Goal: Task Accomplishment & Management: Manage account settings

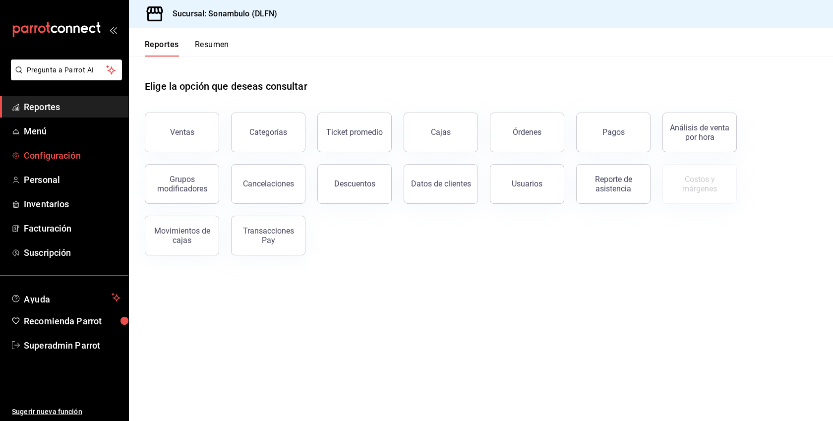
click at [73, 161] on span "Configuración" at bounding box center [72, 155] width 97 height 13
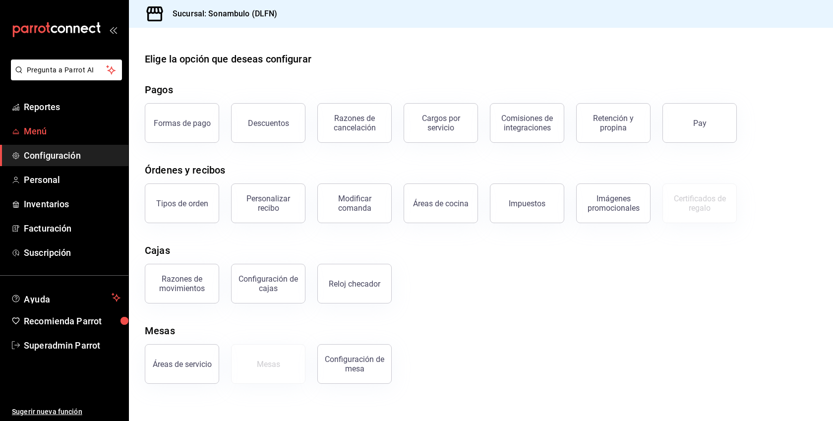
click at [45, 134] on span "Menú" at bounding box center [72, 130] width 97 height 13
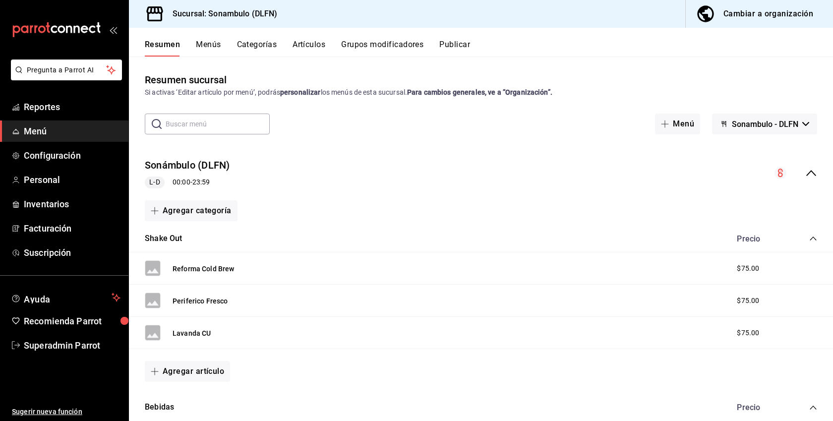
click at [212, 46] on button "Menús" at bounding box center [208, 48] width 25 height 17
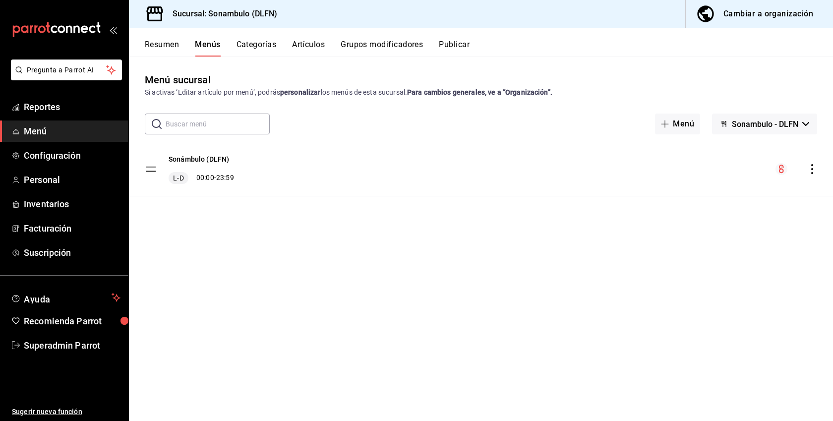
click at [786, 15] on div "Cambiar a organización" at bounding box center [768, 14] width 90 height 14
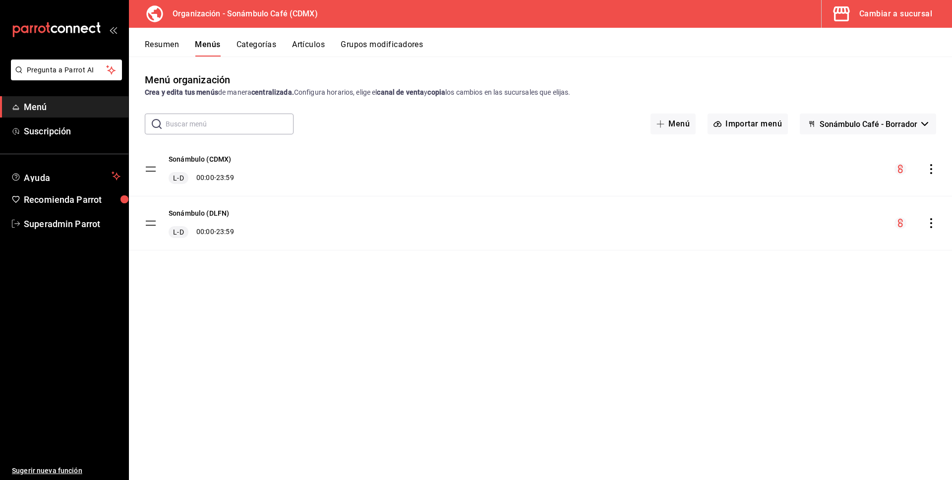
click at [832, 13] on div "Cambiar a sucursal" at bounding box center [895, 14] width 73 height 14
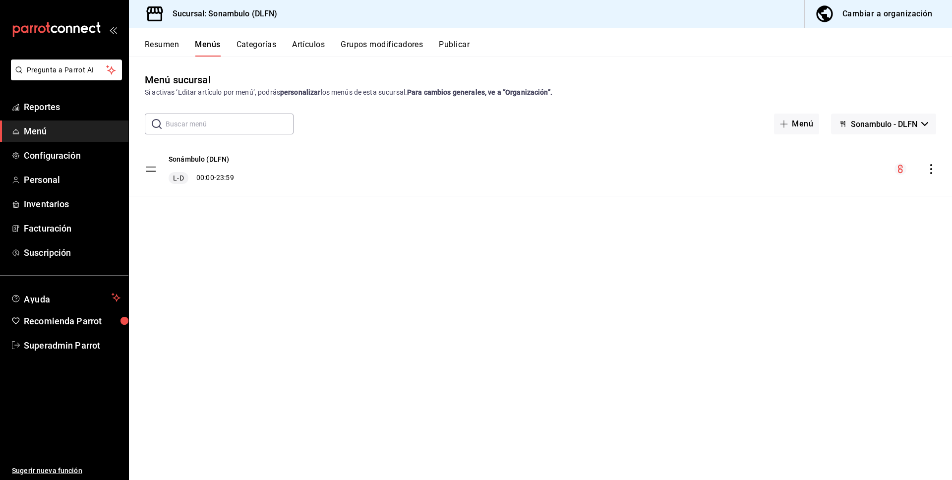
click at [36, 134] on span "Menú" at bounding box center [72, 130] width 97 height 13
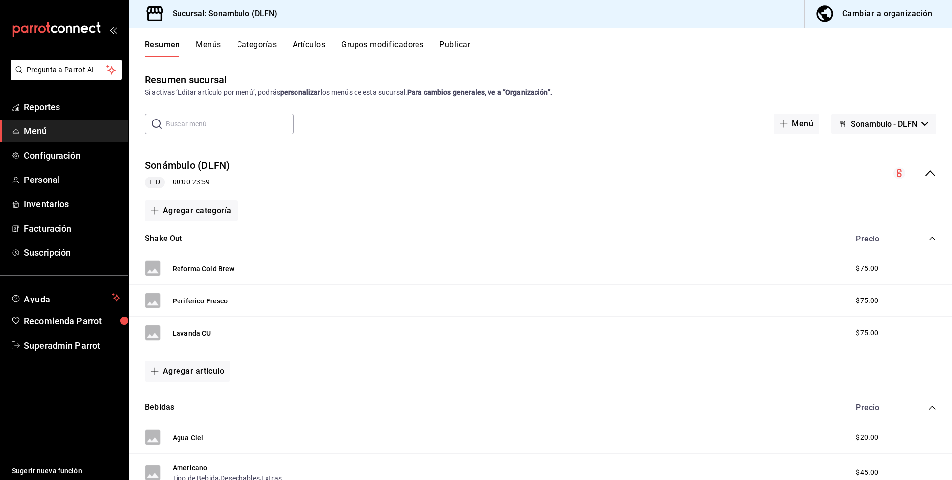
click at [832, 21] on button "Cambiar a organización" at bounding box center [874, 14] width 139 height 28
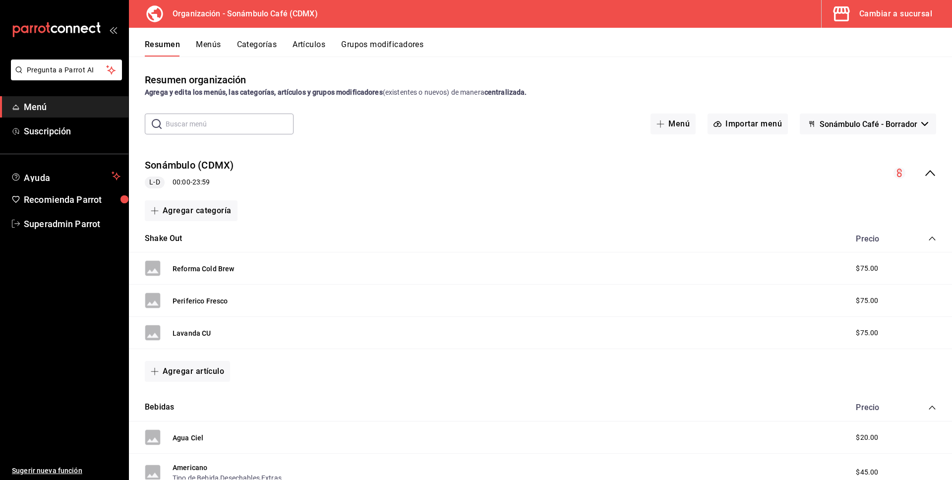
click at [205, 55] on button "Menús" at bounding box center [208, 48] width 25 height 17
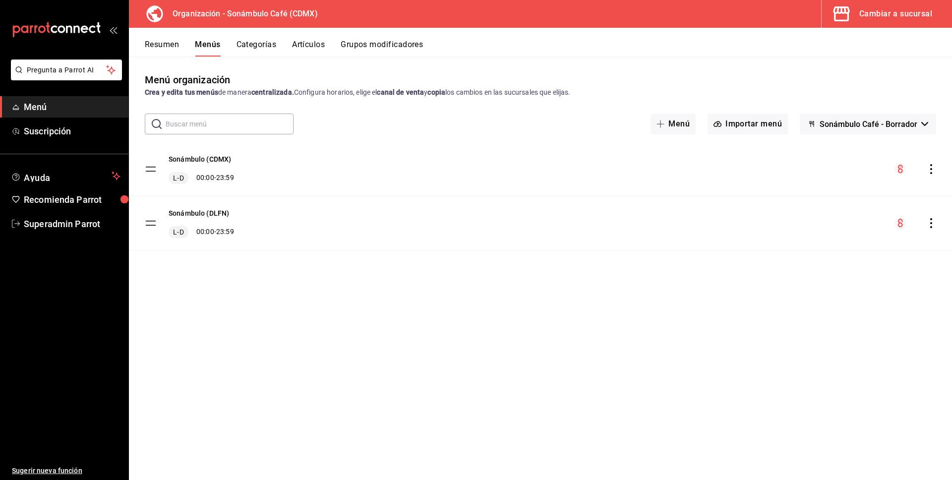
click at [832, 20] on div "Cambiar a sucursal" at bounding box center [895, 14] width 73 height 14
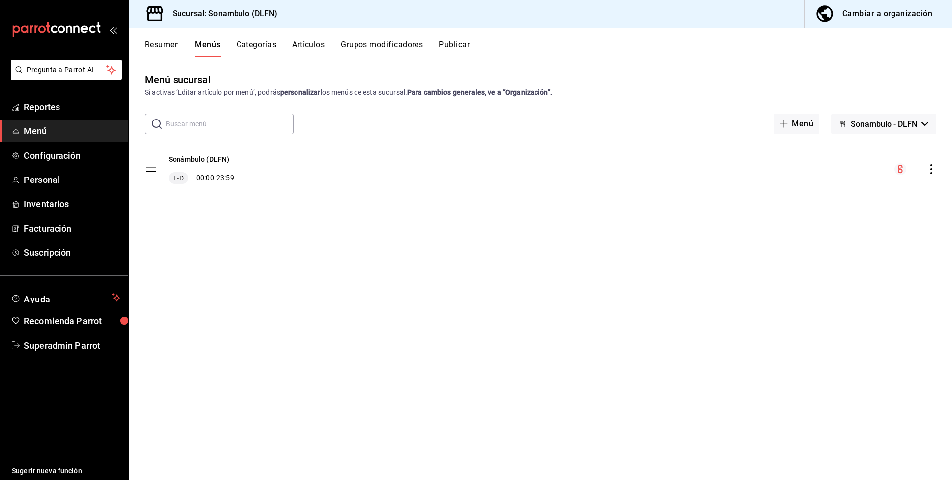
click at [832, 13] on div "Cambiar a organización" at bounding box center [887, 14] width 90 height 14
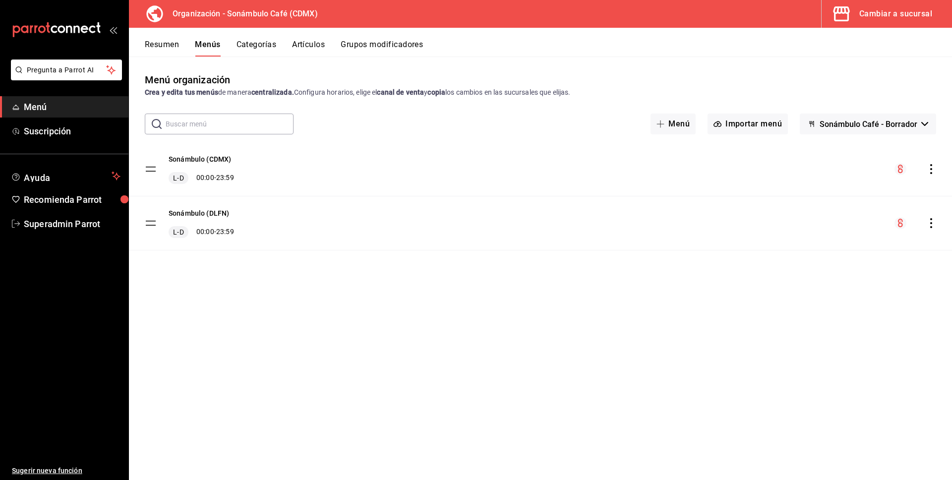
click at [316, 47] on button "Artículos" at bounding box center [308, 48] width 33 height 17
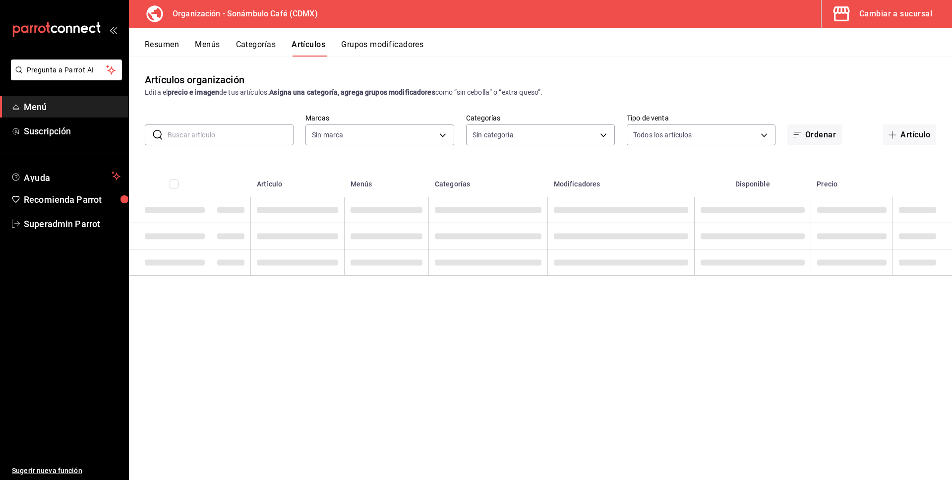
type input "41c372fc-e741-48e3-8ddf-091b0edbeace"
type input "1da0be04-de0a-45fa-b68c-afbe207acbc3,090c5882-7122-4ec1-a9ad-9b9b2e0eb98a,9a61e…"
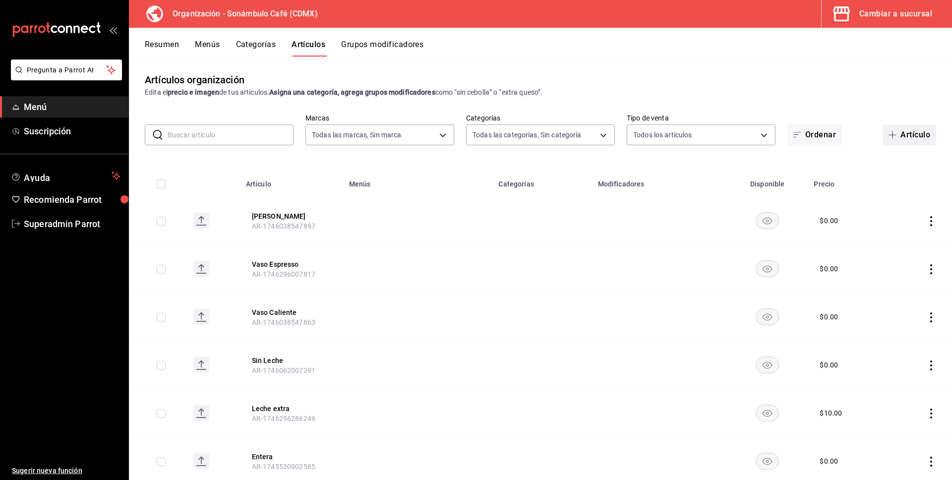
click at [832, 136] on button "Artículo" at bounding box center [909, 134] width 54 height 21
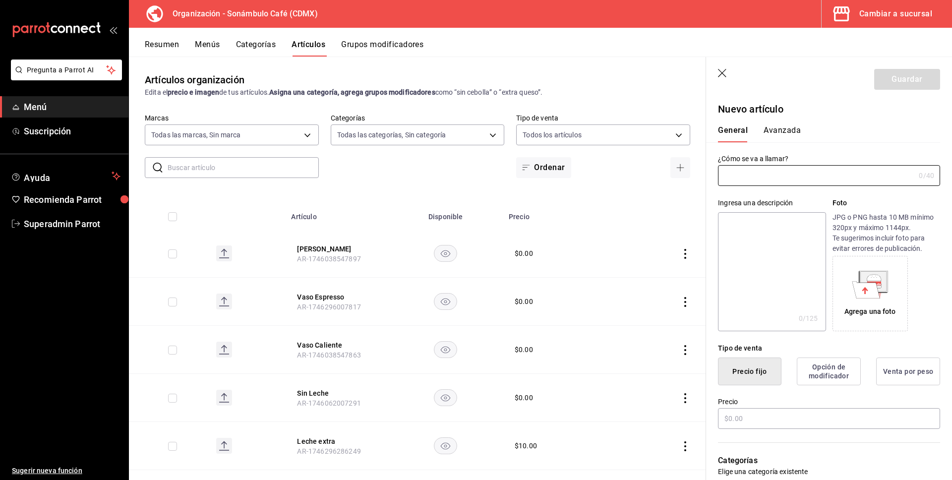
click at [245, 44] on button "Categorías" at bounding box center [256, 48] width 40 height 17
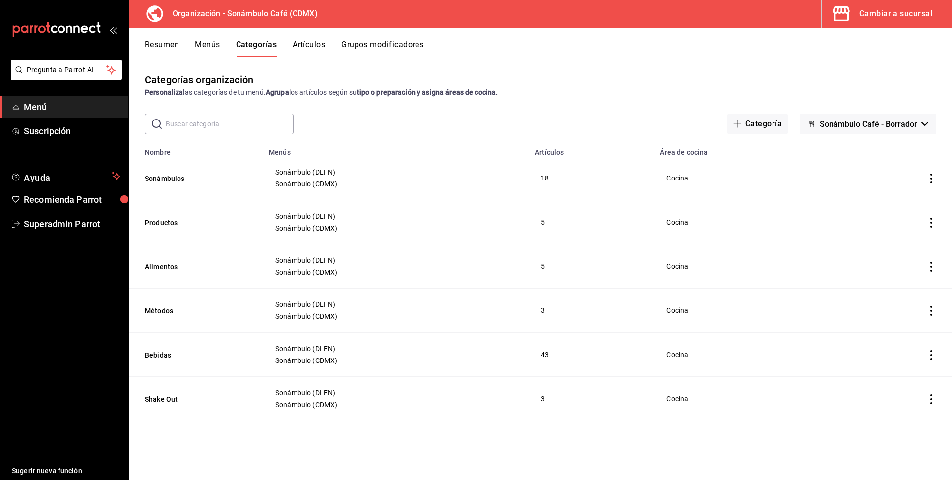
click at [164, 41] on button "Resumen" at bounding box center [162, 48] width 34 height 17
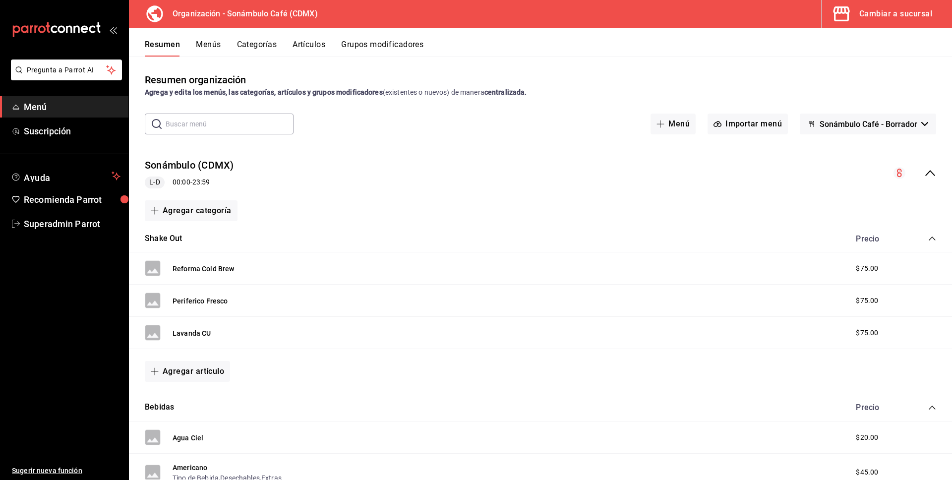
click at [267, 46] on button "Categorías" at bounding box center [257, 48] width 40 height 17
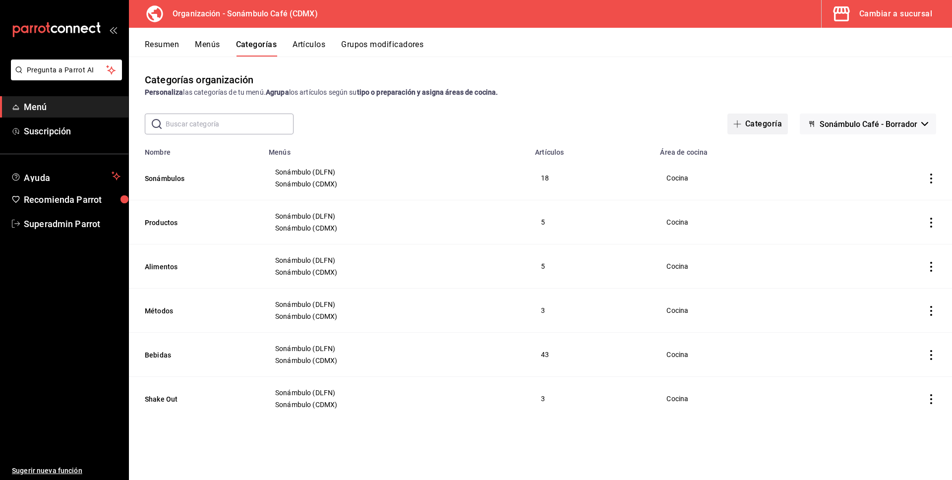
click at [756, 128] on button "Categoría" at bounding box center [757, 124] width 60 height 21
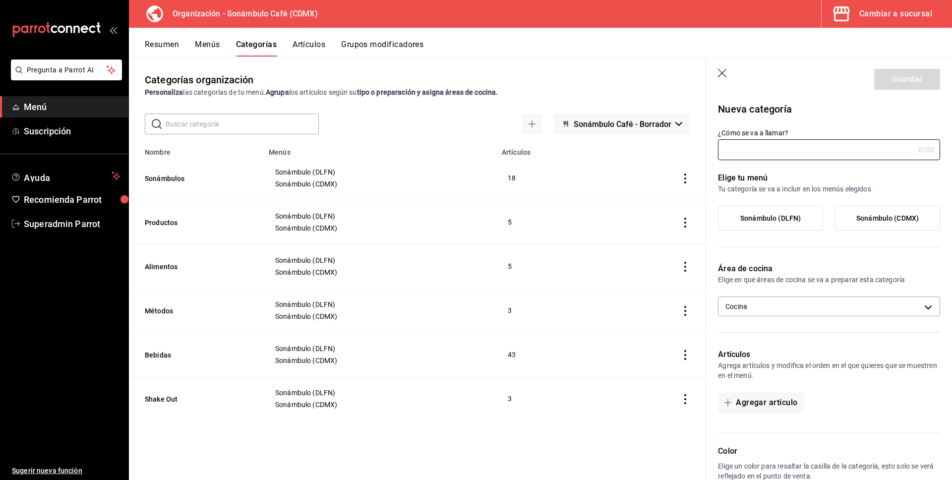
click at [314, 43] on button "Artículos" at bounding box center [308, 48] width 33 height 17
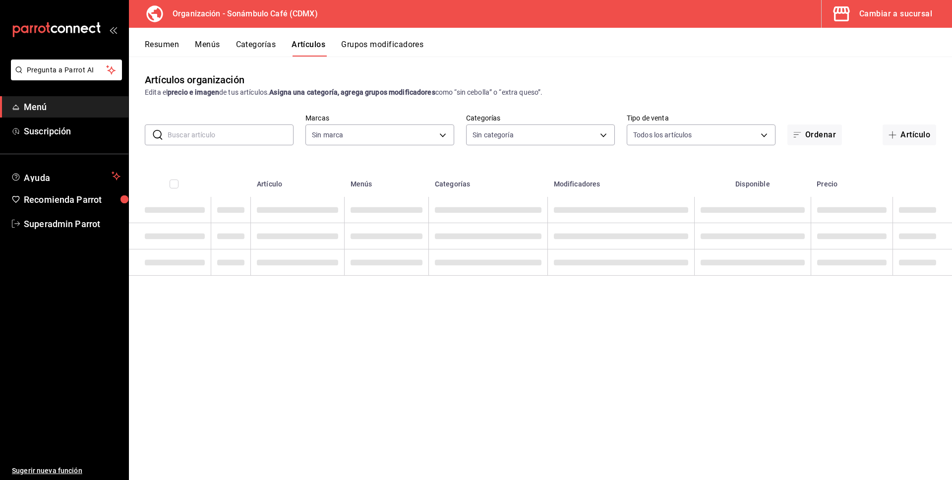
type input "41c372fc-e741-48e3-8ddf-091b0edbeace"
type input "f334b23c-accd-48d3-9e33-7597be2adefb,1da0be04-de0a-45fa-b68c-afbe207acbc3,090c5…"
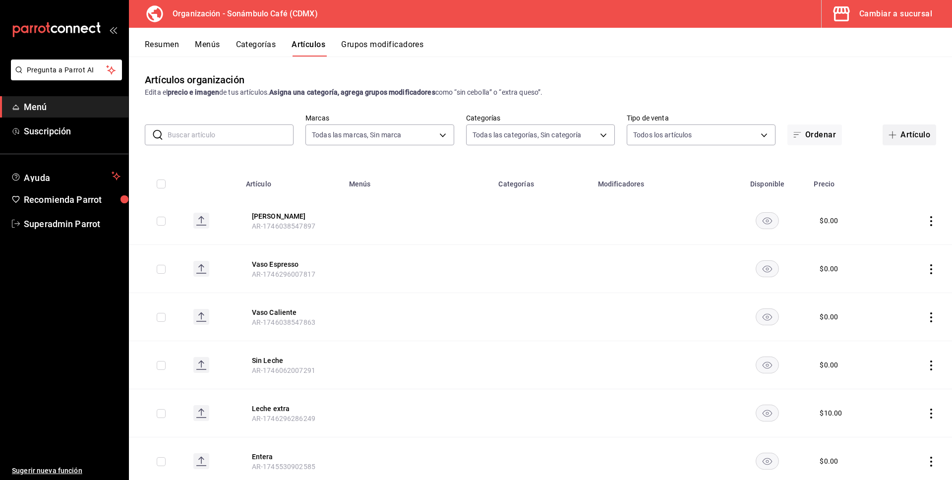
click at [832, 138] on button "Artículo" at bounding box center [909, 134] width 54 height 21
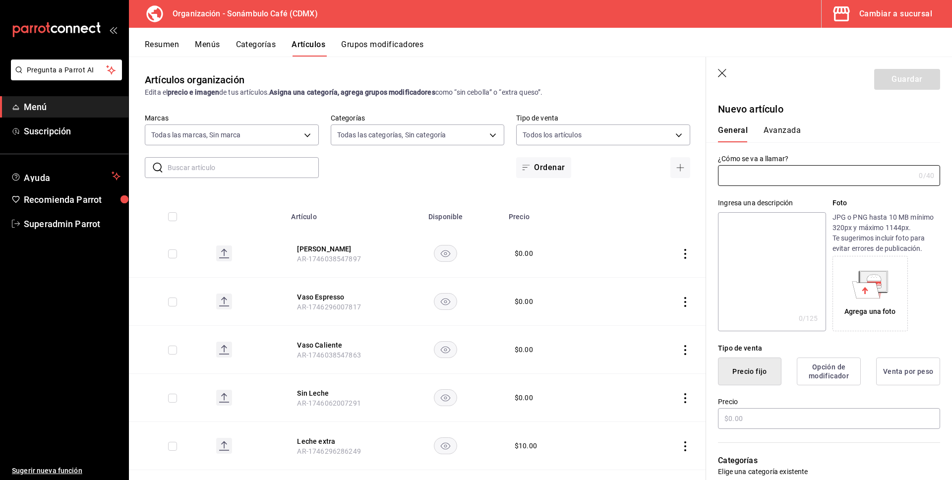
click at [211, 47] on button "Menús" at bounding box center [207, 48] width 25 height 17
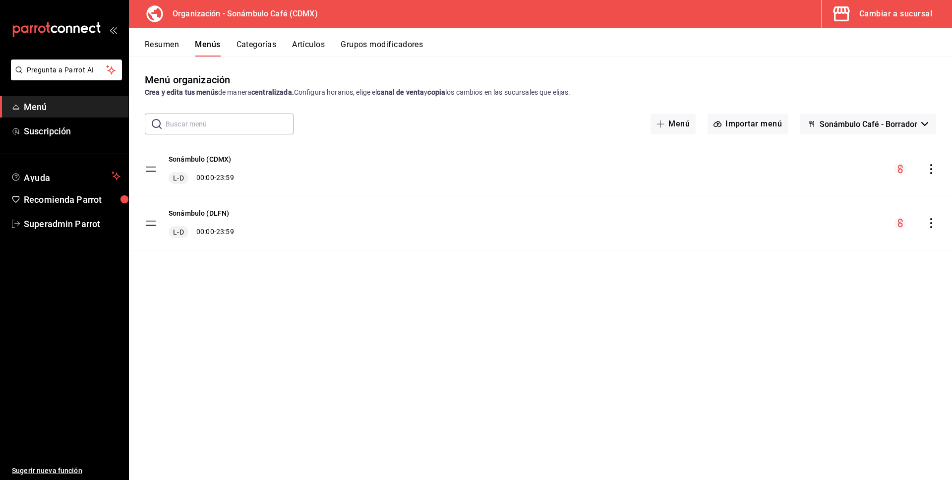
click at [832, 222] on icon "actions" at bounding box center [931, 223] width 10 height 10
click at [730, 215] on div at bounding box center [476, 240] width 952 height 480
click at [832, 226] on icon "actions" at bounding box center [931, 223] width 10 height 10
click at [832, 294] on li "Copiar en otra sucursal" at bounding box center [843, 287] width 155 height 20
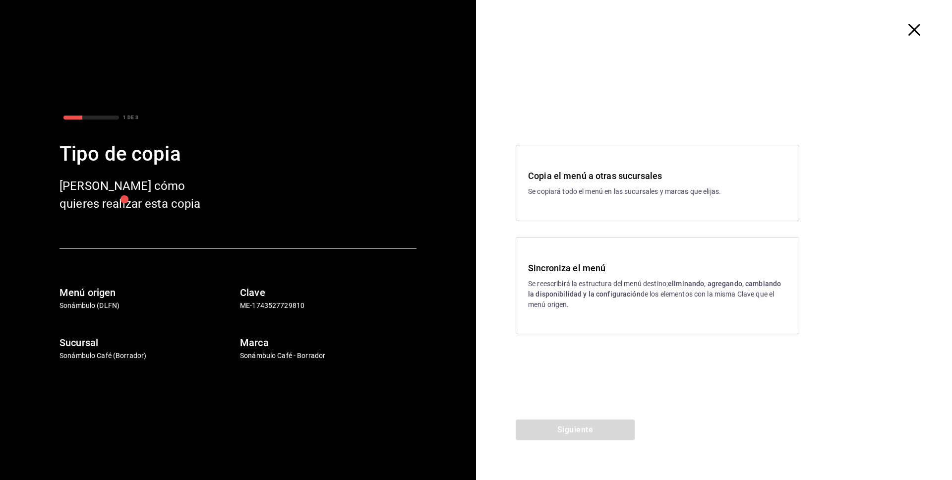
click at [700, 263] on h3 "Sincroniza el menú" at bounding box center [657, 267] width 259 height 13
click at [602, 420] on button "Siguiente" at bounding box center [575, 429] width 119 height 21
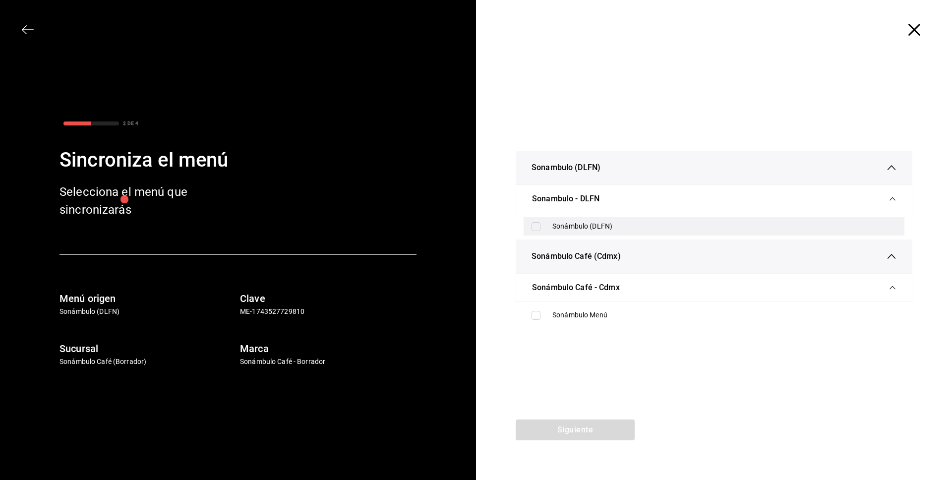
click at [590, 224] on div "Sonámbulo (DLFN)" at bounding box center [724, 226] width 344 height 10
checkbox input "true"
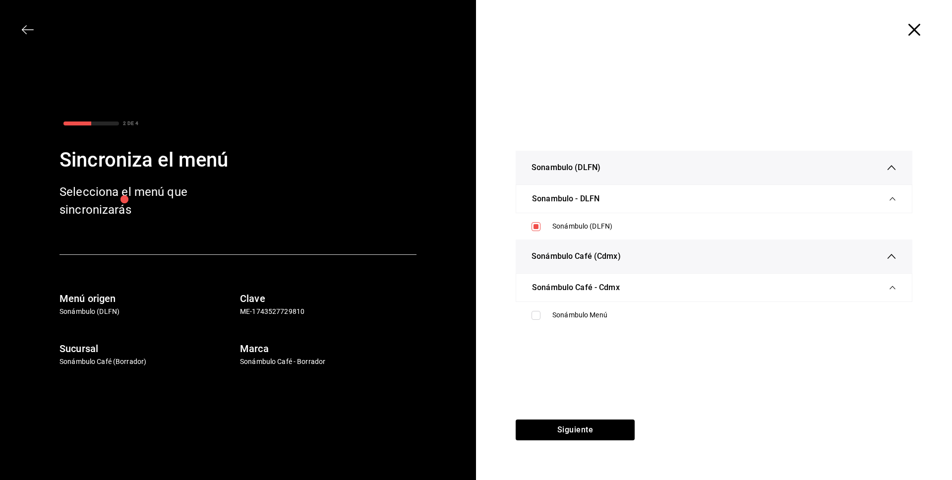
click at [832, 27] on icon "button" at bounding box center [914, 30] width 12 height 12
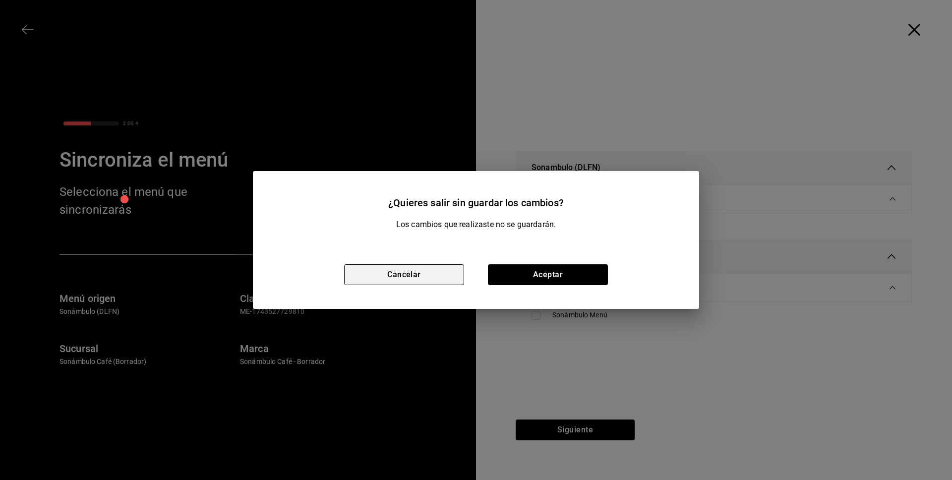
click at [427, 270] on button "Cancelar" at bounding box center [404, 274] width 120 height 21
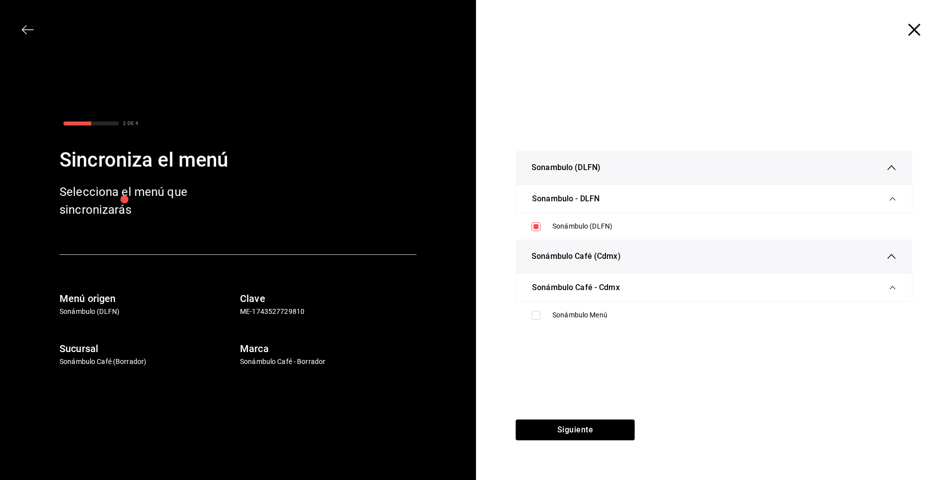
click at [832, 34] on icon "button" at bounding box center [914, 30] width 12 height 12
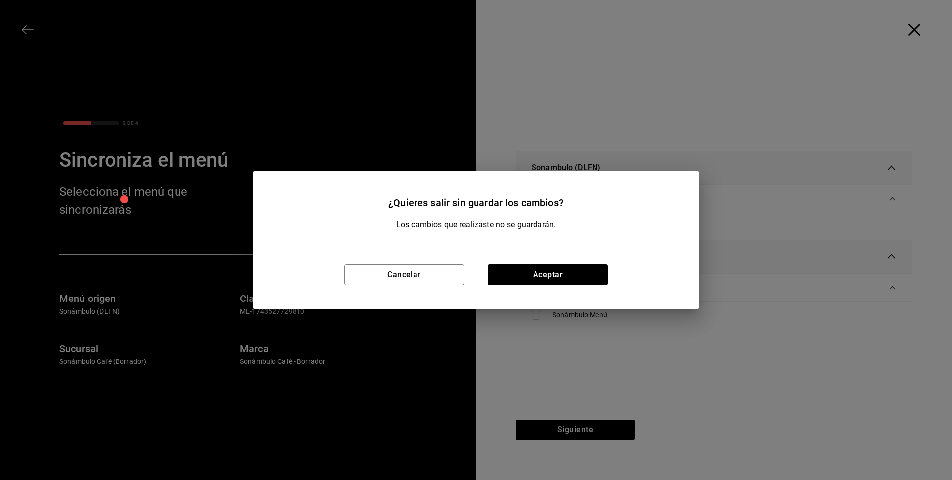
click at [409, 263] on div "Cancelar Aceptar" at bounding box center [476, 274] width 446 height 68
click at [415, 277] on button "Cancelar" at bounding box center [404, 274] width 120 height 21
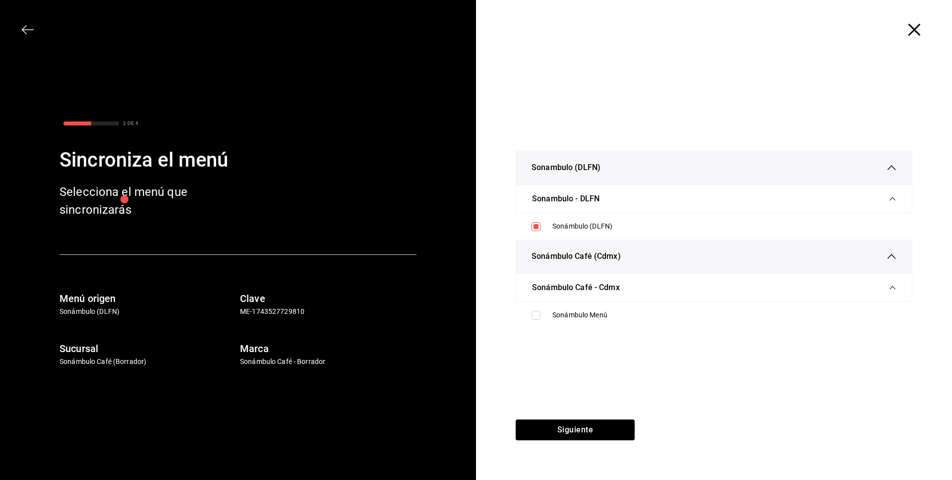
click at [832, 31] on icon "button" at bounding box center [914, 30] width 12 height 12
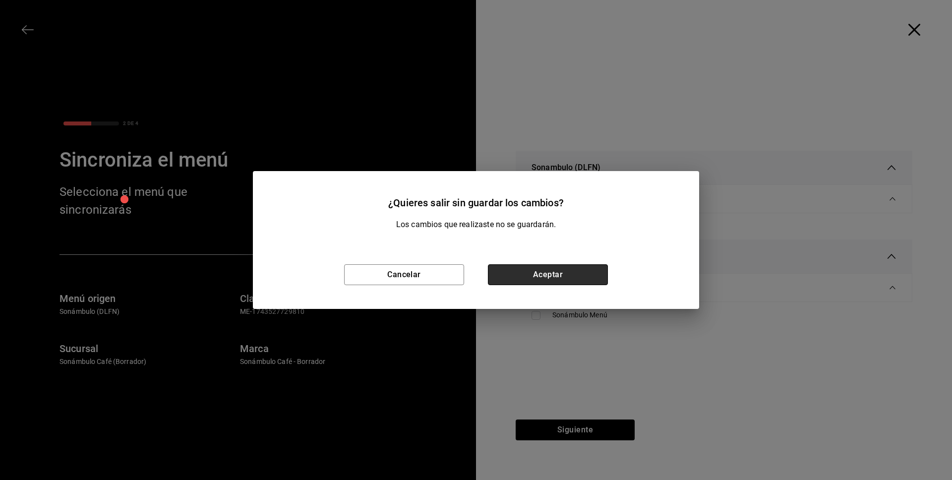
click at [524, 279] on button "Aceptar" at bounding box center [548, 274] width 120 height 21
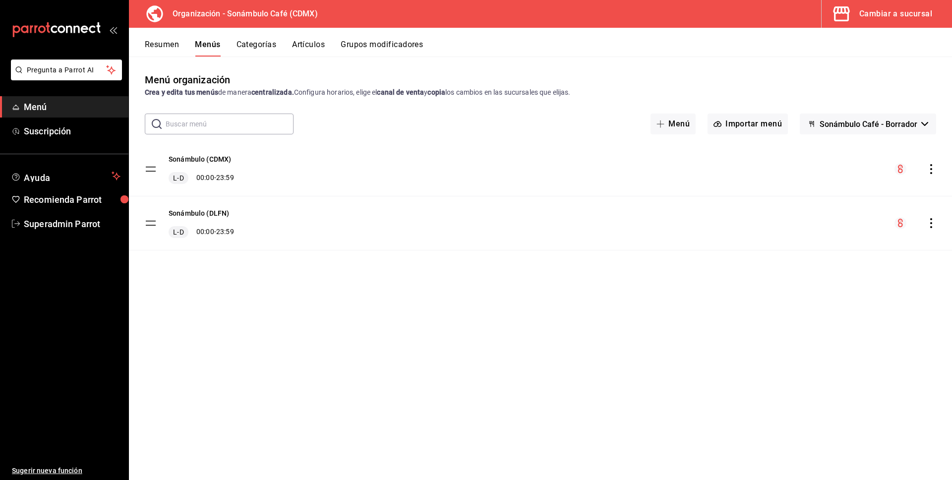
click at [832, 223] on icon "actions" at bounding box center [931, 223] width 10 height 10
click at [832, 287] on span "Copiar en otra sucursal" at bounding box center [852, 287] width 121 height 10
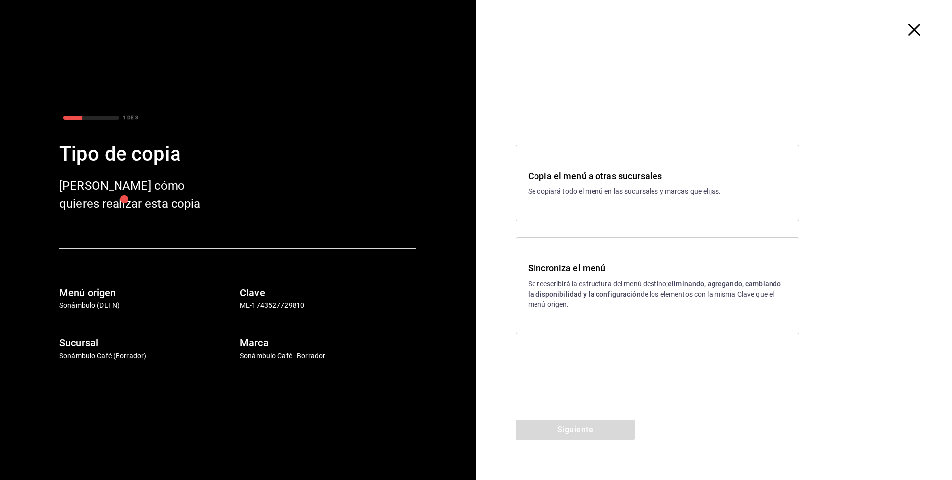
click at [617, 269] on h3 "Sincroniza el menú" at bounding box center [657, 267] width 259 height 13
click at [585, 420] on button "Siguiente" at bounding box center [575, 429] width 119 height 21
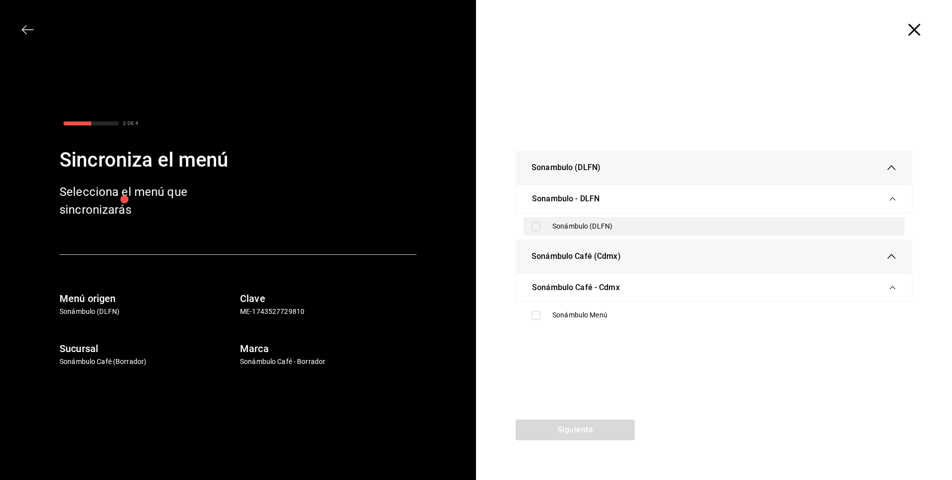
click at [532, 223] on input "checkbox" at bounding box center [535, 226] width 9 height 9
checkbox input "true"
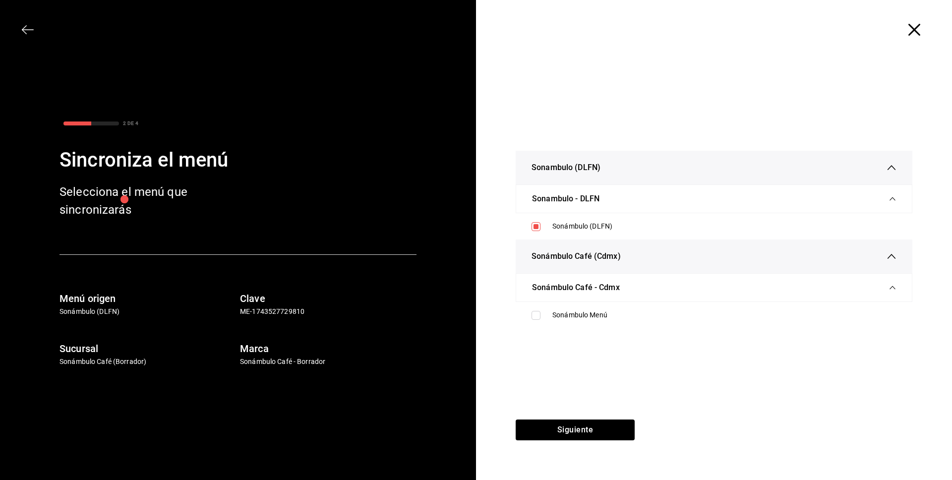
click at [832, 22] on div at bounding box center [714, 29] width 476 height 59
click at [832, 29] on icon "button" at bounding box center [914, 30] width 12 height 12
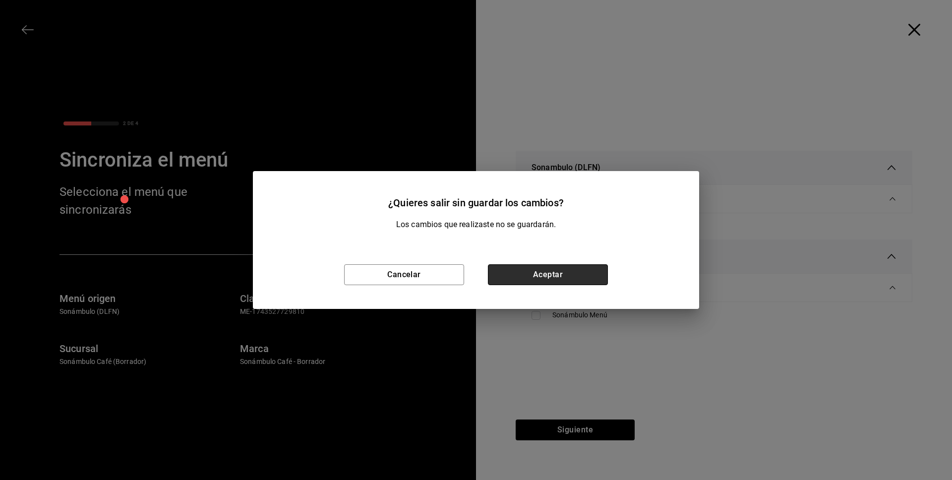
click at [560, 269] on button "Aceptar" at bounding box center [548, 274] width 120 height 21
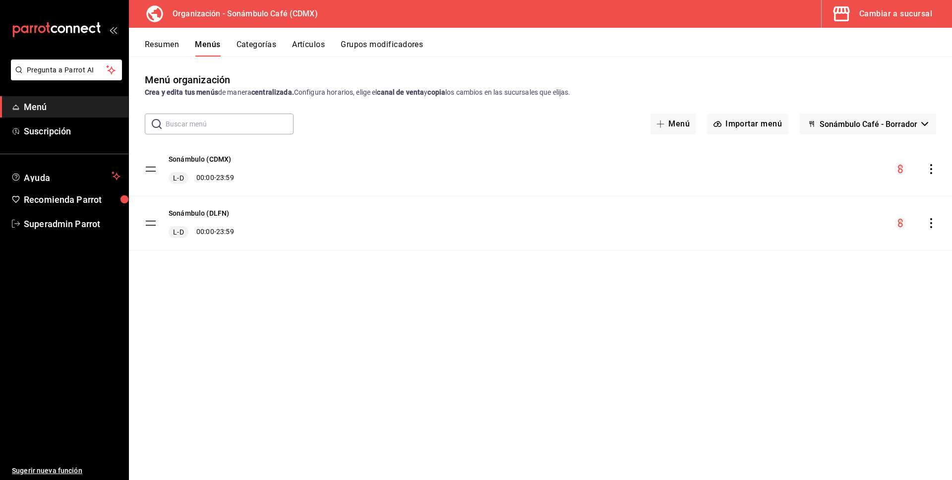
click at [832, 13] on div "Cambiar a sucursal" at bounding box center [895, 14] width 73 height 14
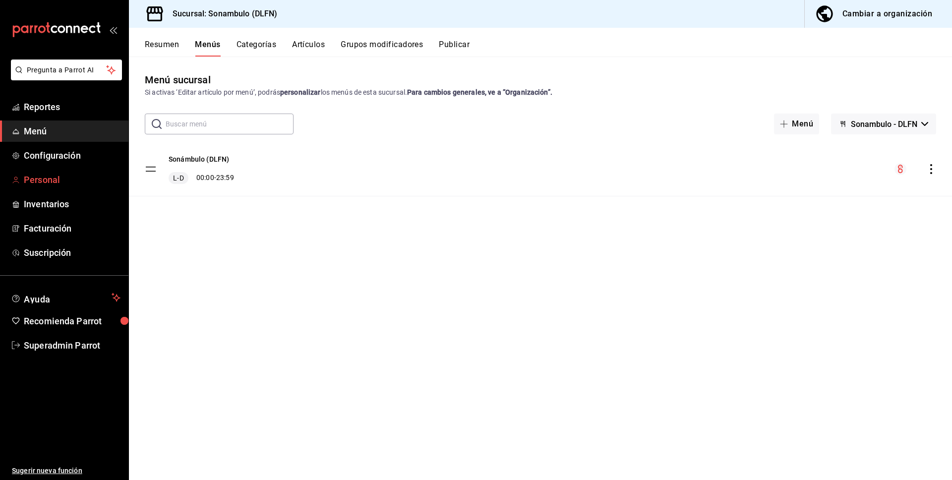
click at [43, 185] on span "Personal" at bounding box center [72, 179] width 97 height 13
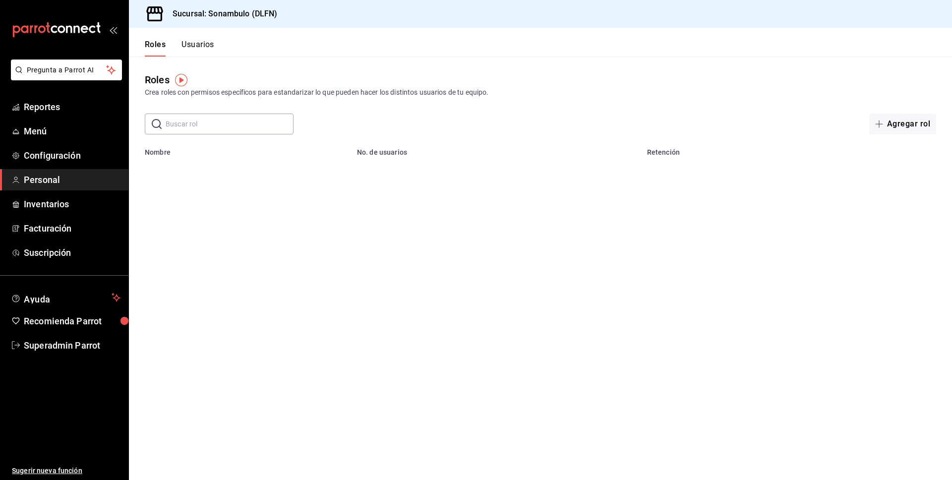
click at [194, 44] on button "Usuarios" at bounding box center [197, 48] width 33 height 17
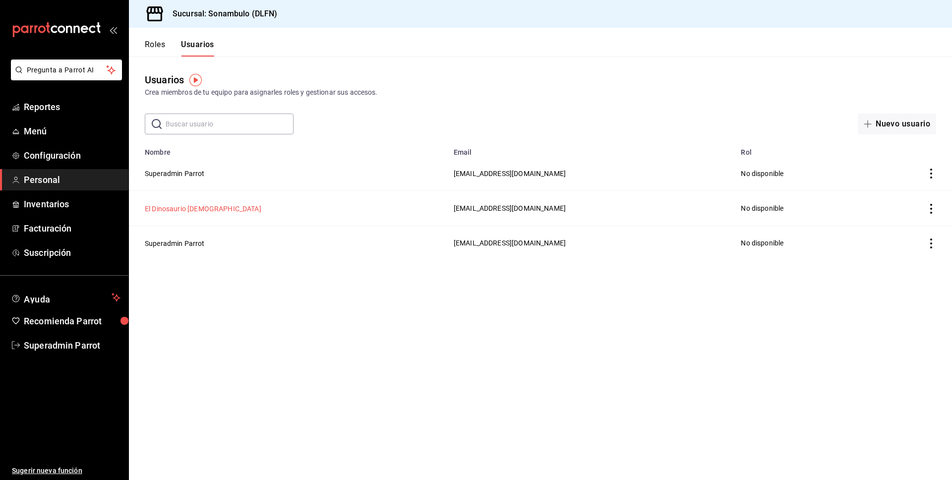
click at [189, 207] on button "El Dinosaurio [DEMOGRAPHIC_DATA]" at bounding box center [203, 209] width 117 height 10
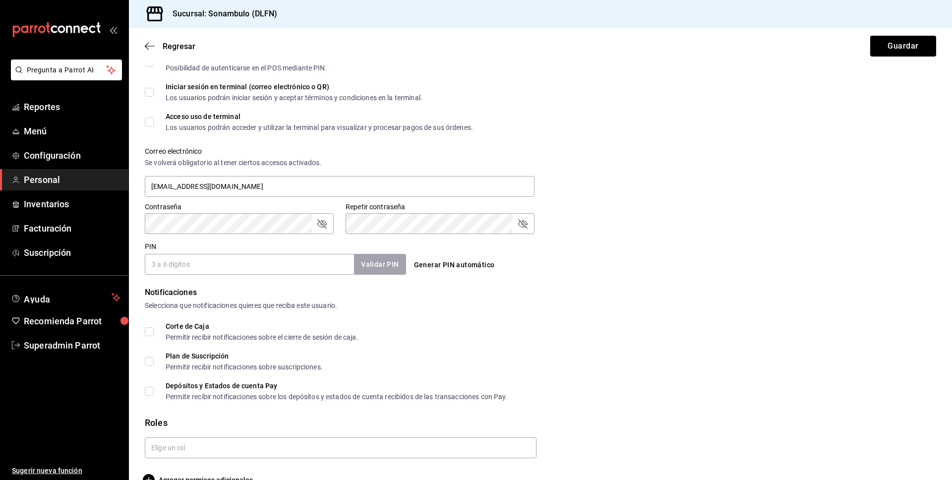
scroll to position [292, 0]
click at [187, 263] on input "PIN" at bounding box center [249, 262] width 209 height 21
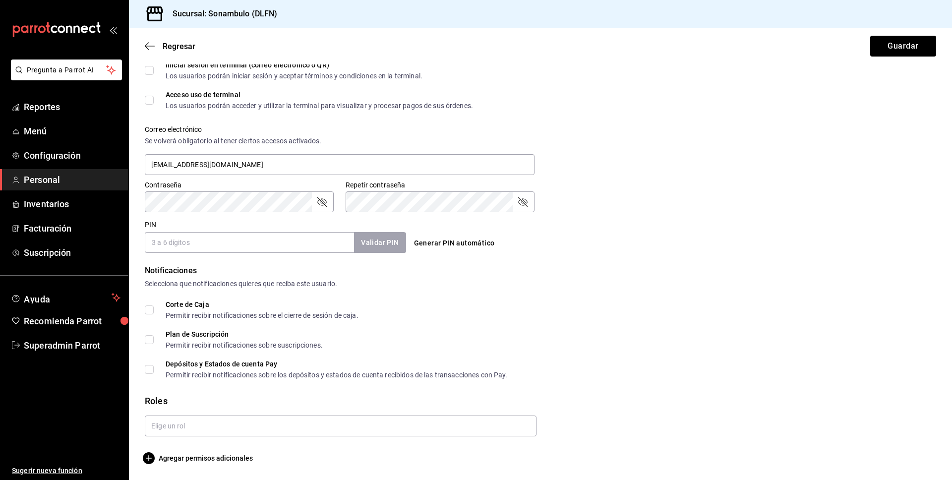
click at [205, 232] on input "PIN" at bounding box center [249, 242] width 209 height 21
click at [195, 247] on input "PIN" at bounding box center [249, 242] width 209 height 21
click at [171, 242] on input "PIN" at bounding box center [249, 242] width 209 height 21
click at [56, 229] on span "Facturación" at bounding box center [72, 228] width 97 height 13
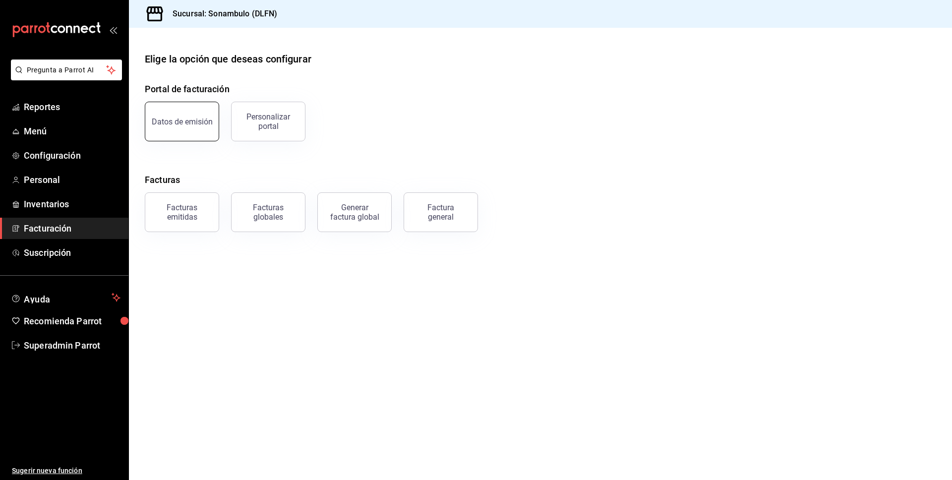
click at [199, 132] on button "Datos de emisión" at bounding box center [182, 122] width 74 height 40
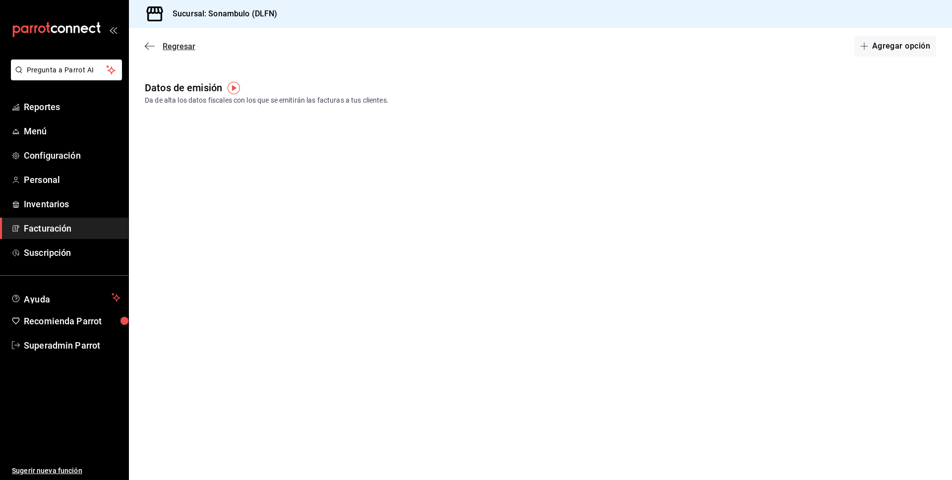
click at [174, 42] on span "Regresar" at bounding box center [179, 46] width 33 height 9
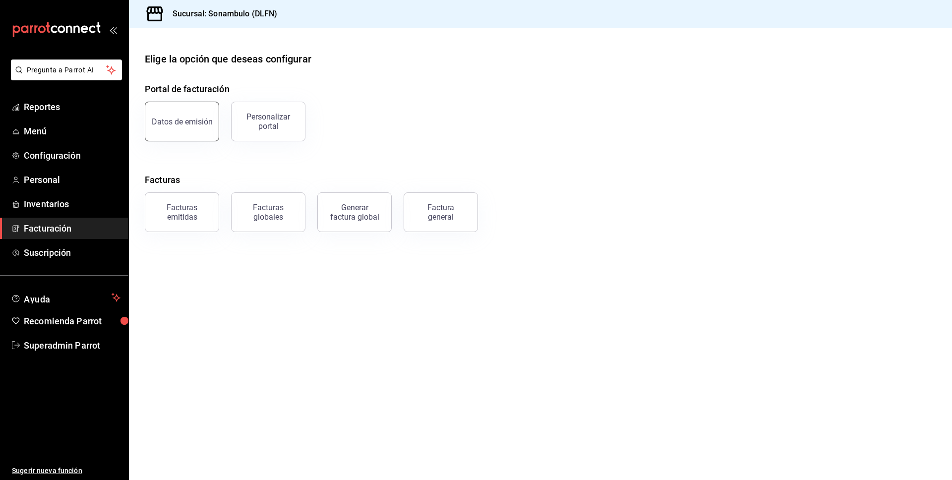
click at [179, 126] on button "Datos de emisión" at bounding box center [182, 122] width 74 height 40
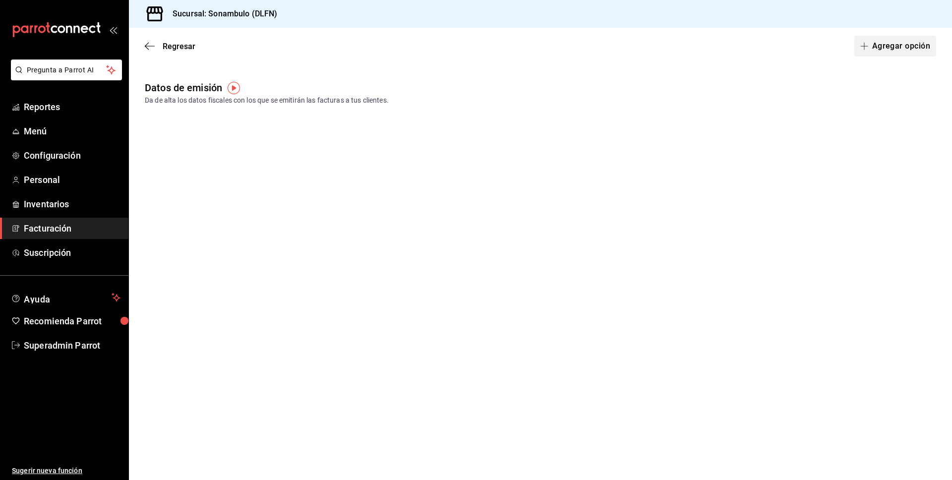
click at [832, 45] on button "Agregar opción" at bounding box center [895, 46] width 82 height 21
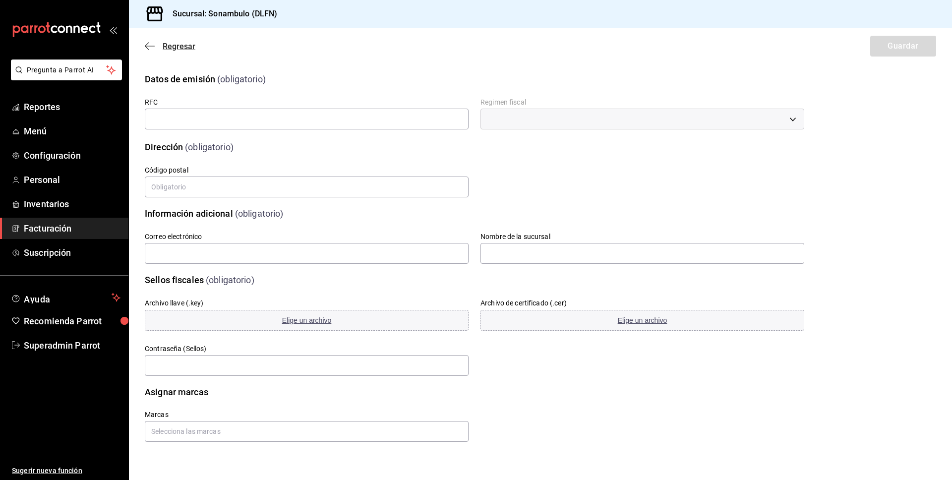
click at [180, 46] on span "Regresar" at bounding box center [179, 46] width 33 height 9
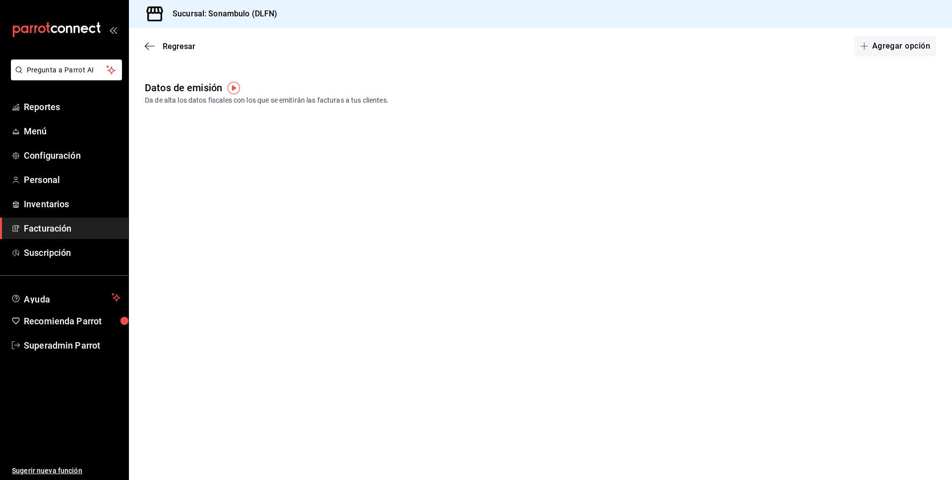
click at [180, 46] on span "Regresar" at bounding box center [179, 46] width 33 height 9
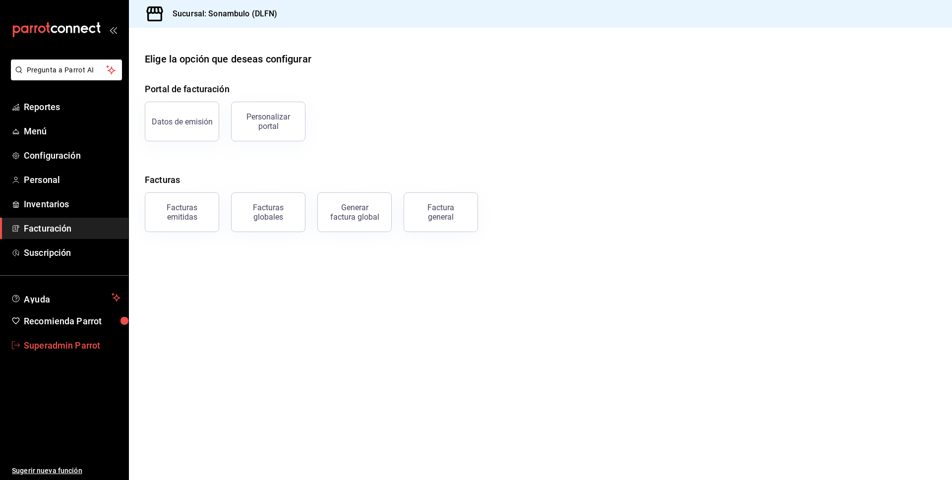
click at [52, 349] on span "Superadmin Parrot" at bounding box center [72, 345] width 97 height 13
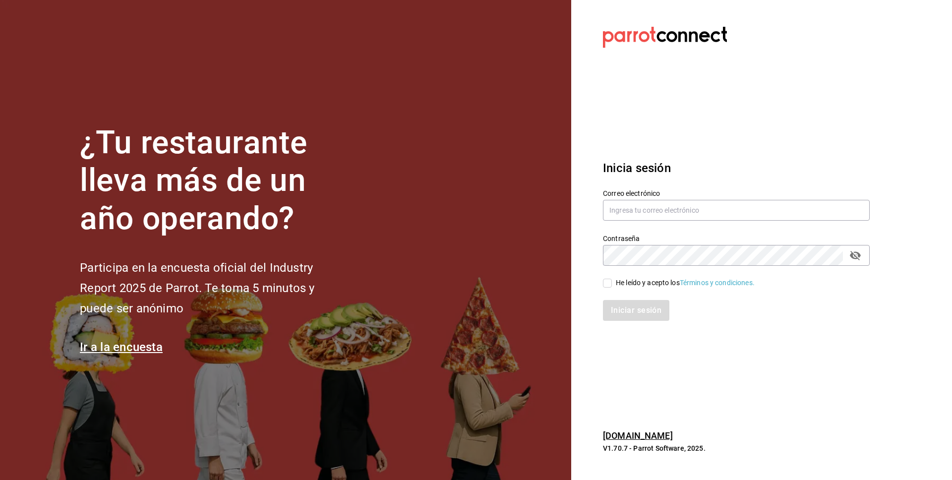
click at [626, 280] on div "He leído y acepto los Términos y condiciones." at bounding box center [685, 283] width 139 height 10
click at [612, 280] on input "He leído y acepto los Términos y condiciones." at bounding box center [607, 283] width 9 height 9
checkbox input "true"
click at [647, 214] on input "text" at bounding box center [736, 210] width 267 height 21
click at [654, 211] on input "text" at bounding box center [736, 210] width 267 height 21
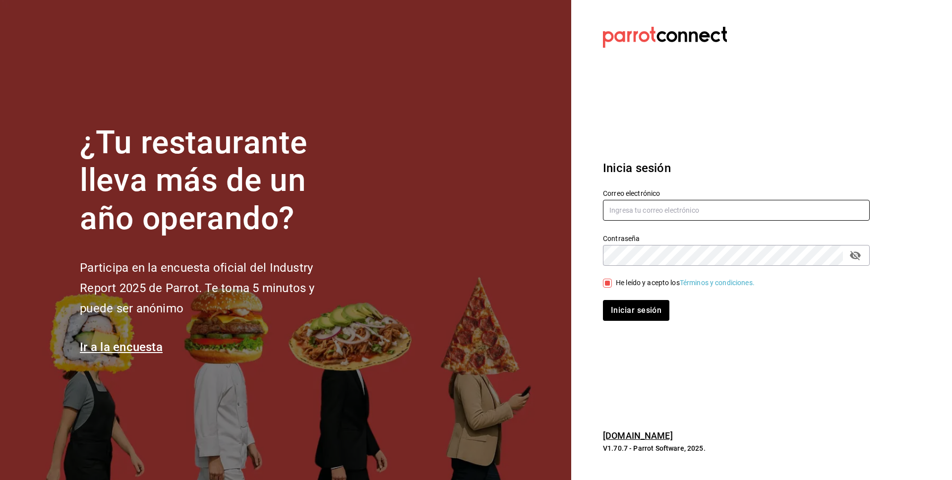
paste input "[EMAIL_ADDRESS][DOMAIN_NAME]"
type input "[EMAIL_ADDRESS][DOMAIN_NAME]"
click at [628, 314] on button "Iniciar sesión" at bounding box center [636, 310] width 67 height 21
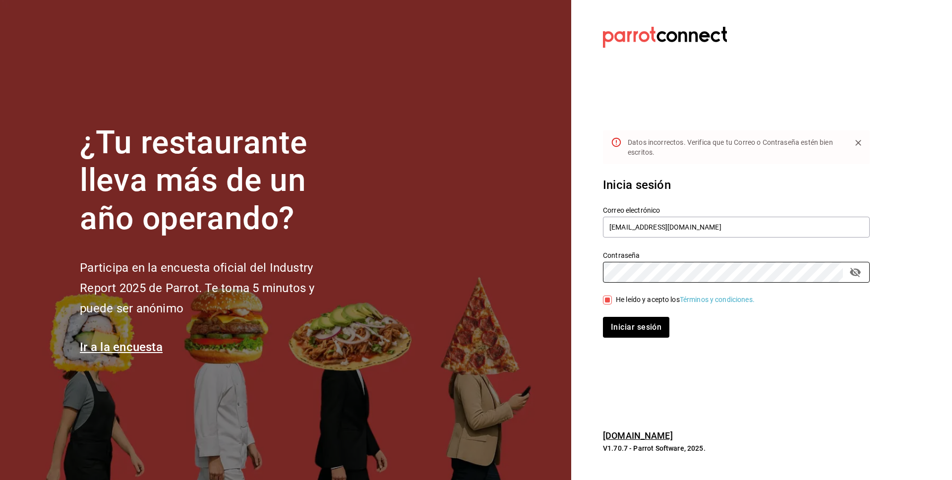
click at [603, 317] on button "Iniciar sesión" at bounding box center [636, 327] width 66 height 21
click at [703, 229] on input "[EMAIL_ADDRESS][DOMAIN_NAME]" at bounding box center [736, 227] width 267 height 21
drag, startPoint x: 703, startPoint y: 229, endPoint x: 569, endPoint y: 222, distance: 134.0
click at [569, 222] on div "¿Tu restaurante lleva más de un año operando? Participa en la encuesta oficial …" at bounding box center [476, 240] width 952 height 480
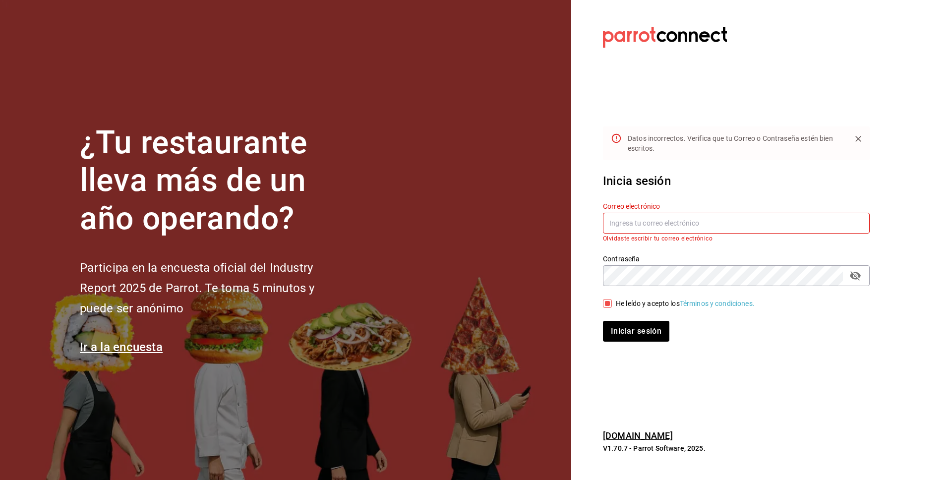
paste input "[EMAIL_ADDRESS][DOMAIN_NAME]"
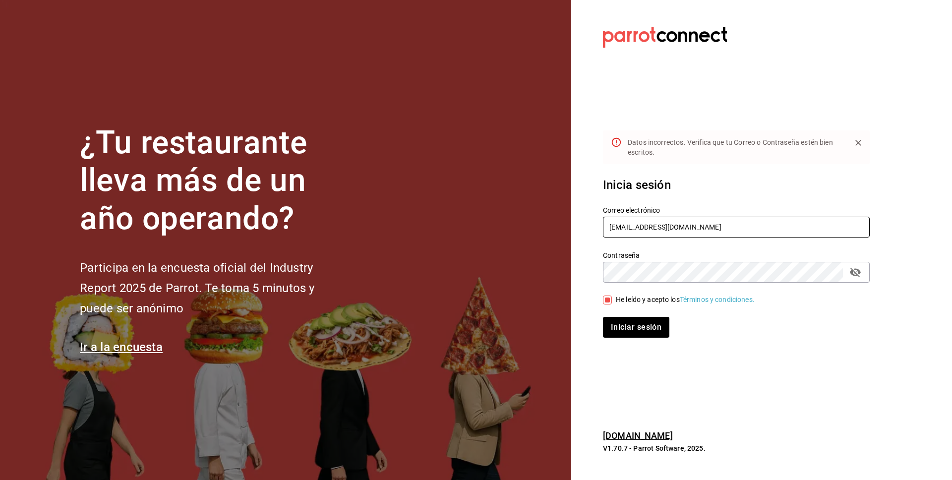
click at [603, 317] on button "Iniciar sesión" at bounding box center [636, 327] width 66 height 21
click at [652, 325] on button "Iniciar sesión" at bounding box center [636, 327] width 67 height 21
click at [640, 327] on button "Iniciar sesión" at bounding box center [636, 327] width 67 height 21
click at [646, 330] on button "Iniciar sesión" at bounding box center [636, 327] width 67 height 21
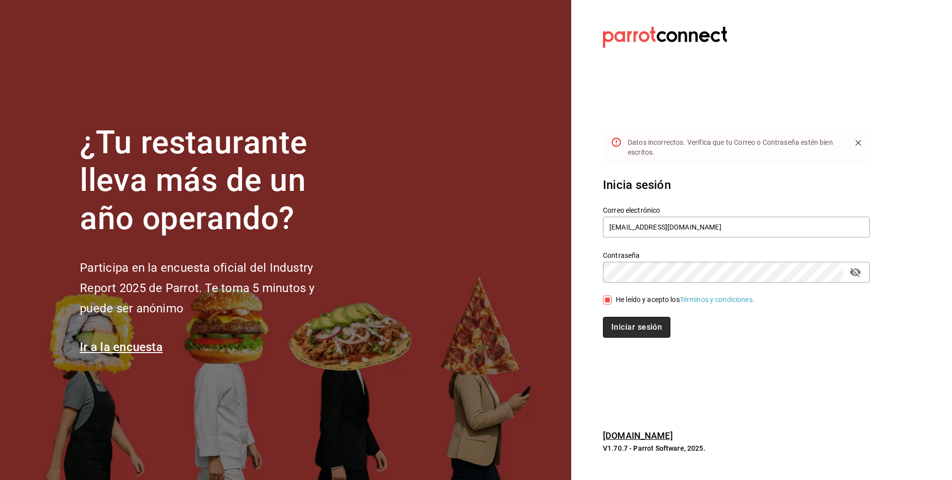
click at [631, 321] on button "Iniciar sesión" at bounding box center [636, 327] width 67 height 21
click at [646, 227] on input "[EMAIL_ADDRESS][DOMAIN_NAME]" at bounding box center [736, 227] width 267 height 21
drag, startPoint x: 696, startPoint y: 228, endPoint x: 536, endPoint y: 215, distance: 160.6
click at [536, 215] on div "¿Tu restaurante lleva más de un año operando? Participa en la encuesta oficial …" at bounding box center [476, 240] width 952 height 480
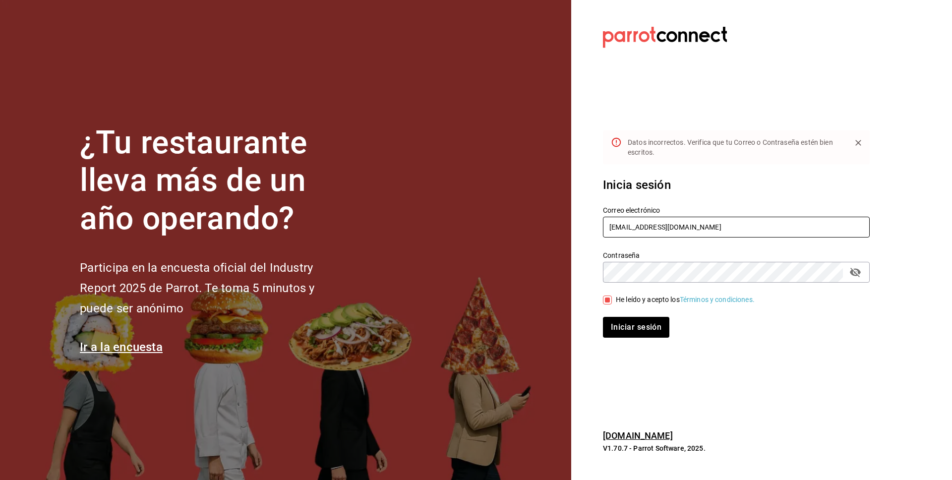
paste input "yoyoghfrozen@mty"
type input "[EMAIL_ADDRESS][DOMAIN_NAME]"
click at [603, 317] on button "Iniciar sesión" at bounding box center [636, 327] width 66 height 21
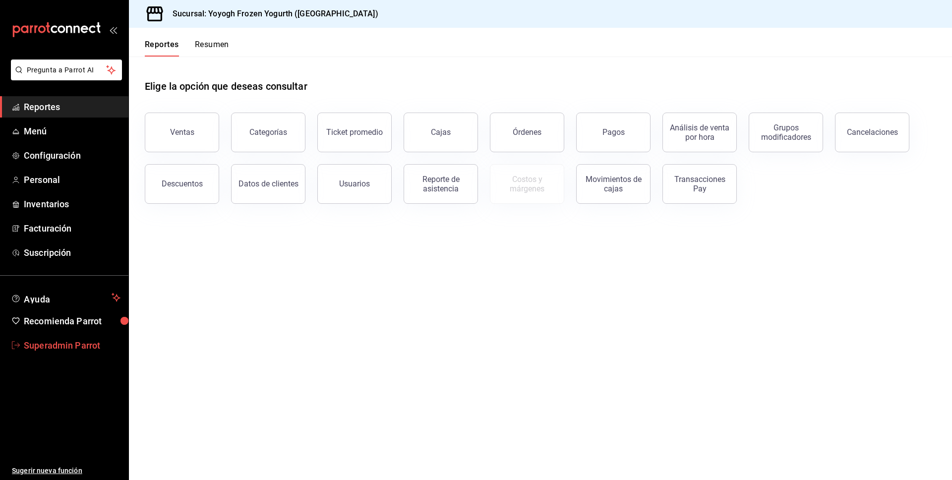
click at [60, 344] on span "Superadmin Parrot" at bounding box center [72, 345] width 97 height 13
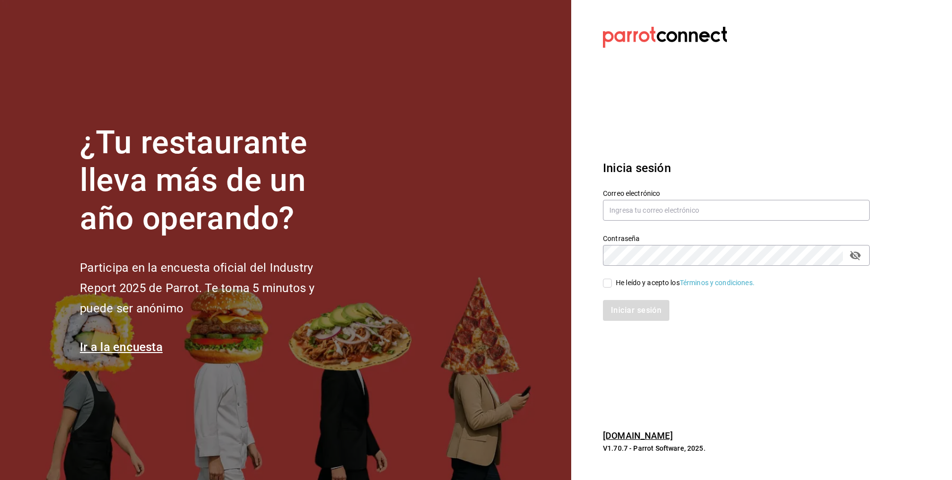
click at [666, 280] on div "He leído y acepto los Términos y condiciones." at bounding box center [685, 283] width 139 height 10
click at [612, 280] on input "He leído y acepto los Términos y condiciones." at bounding box center [607, 283] width 9 height 9
checkbox input "true"
click at [628, 212] on input "text" at bounding box center [736, 210] width 267 height 21
paste input "[EMAIL_ADDRESS][DOMAIN_NAME]"
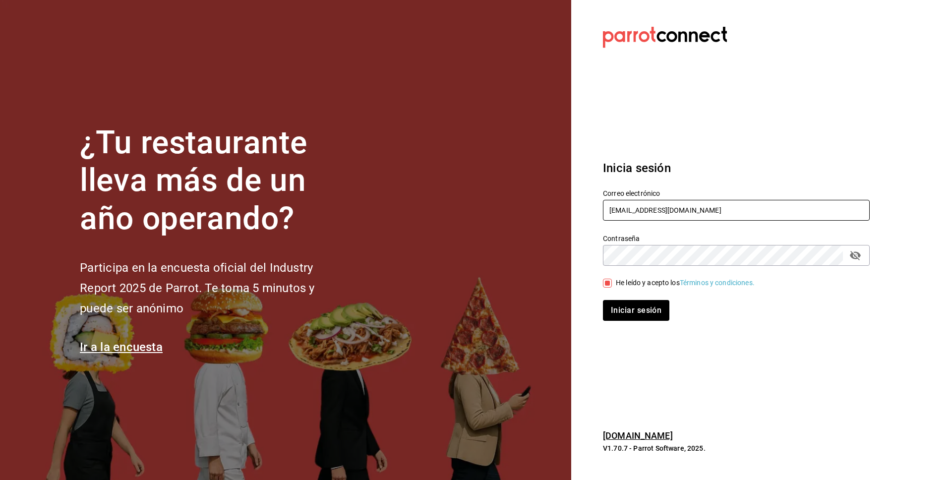
type input "[EMAIL_ADDRESS][DOMAIN_NAME]"
click at [635, 311] on button "Iniciar sesión" at bounding box center [636, 310] width 67 height 21
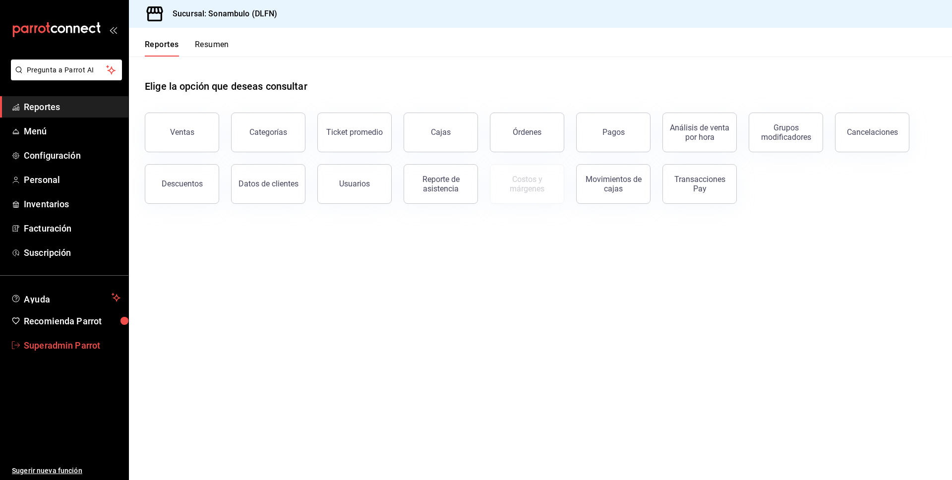
click at [64, 346] on span "Superadmin Parrot" at bounding box center [72, 345] width 97 height 13
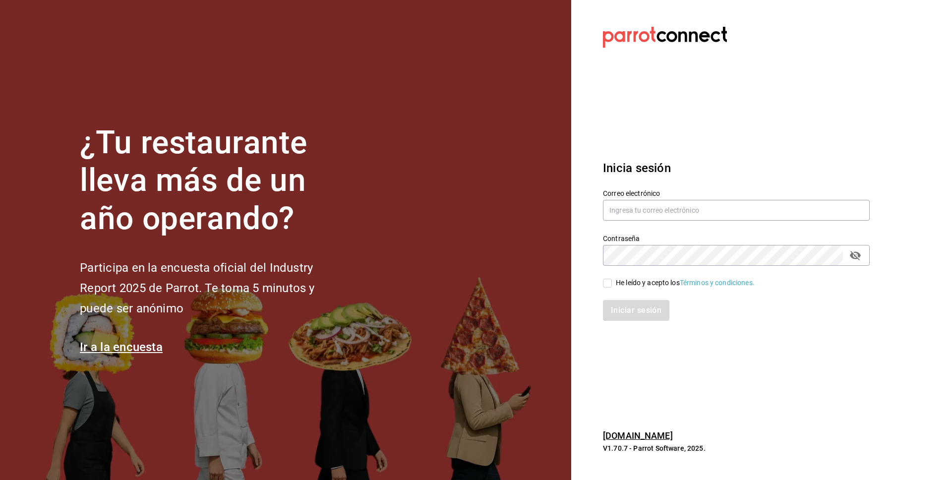
click at [638, 285] on div "He leído y acepto los Términos y condiciones." at bounding box center [685, 283] width 139 height 10
click at [612, 285] on input "He leído y acepto los Términos y condiciones." at bounding box center [607, 283] width 9 height 9
checkbox input "true"
click at [639, 218] on input "text" at bounding box center [736, 210] width 267 height 21
paste input "Instalación Tentativa - BerryMunch Viernes, 26 septiembre · 4:00 – 6:00pm Zona …"
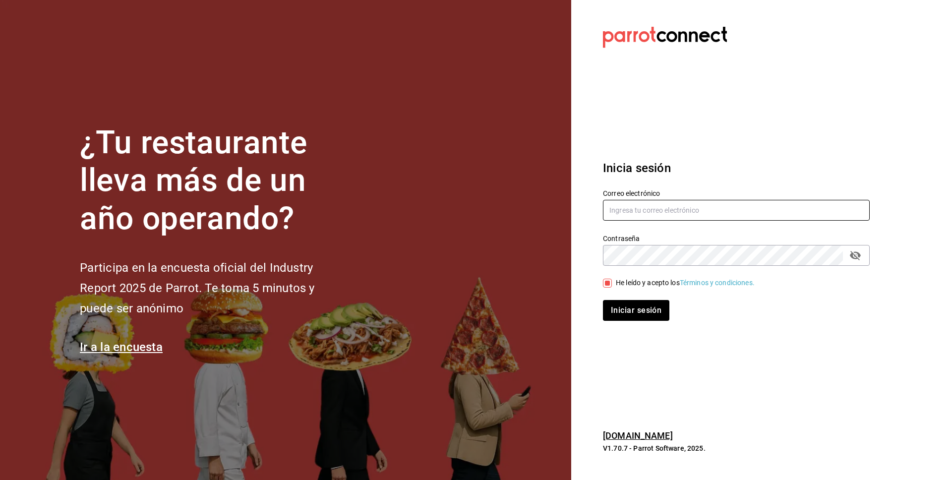
type input "Instalación Tentativa - BerryMunch Viernes, 26 septiembre · 4:00 – 6:00pm Zona …"
paste input "[EMAIL_ADDRESS][DOMAIN_NAME]"
type input "[EMAIL_ADDRESS][DOMAIN_NAME]"
click at [651, 310] on button "Iniciar sesión" at bounding box center [636, 310] width 67 height 21
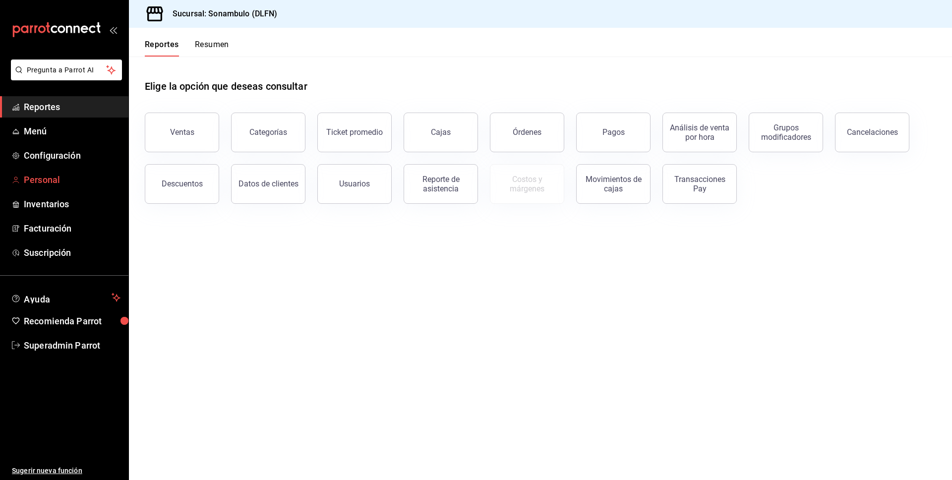
click at [59, 175] on span "Personal" at bounding box center [72, 179] width 97 height 13
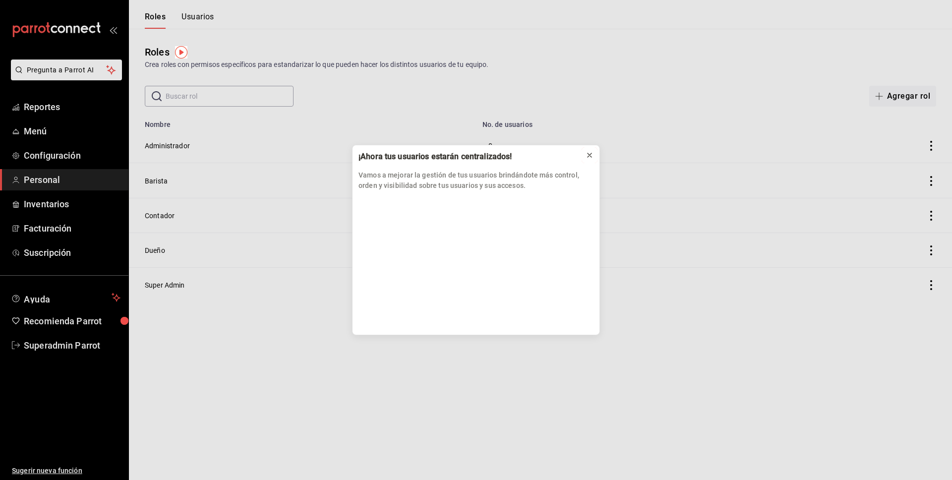
click at [596, 155] on button at bounding box center [590, 155] width 16 height 16
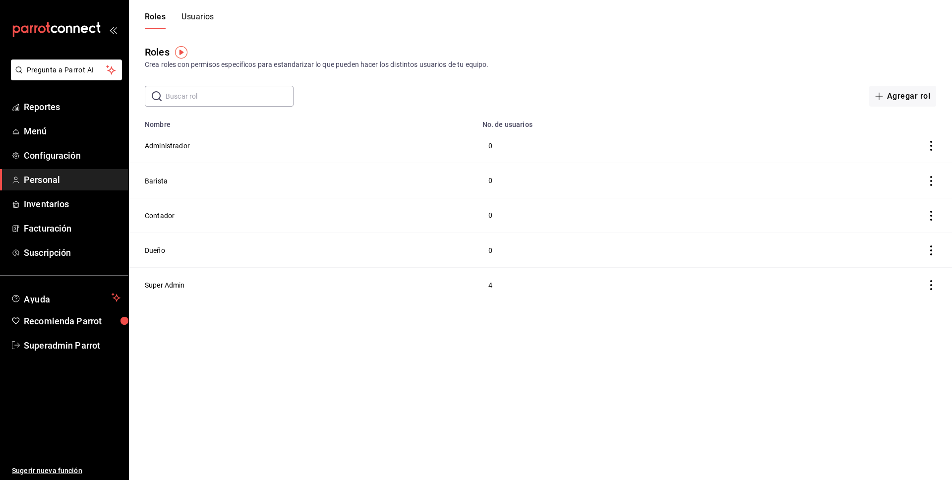
click at [209, 21] on button "Usuarios" at bounding box center [197, 20] width 33 height 17
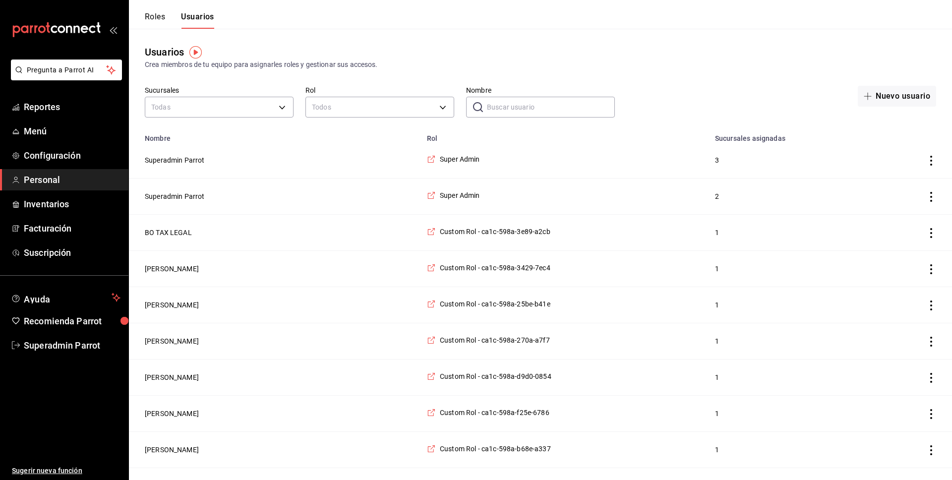
click at [51, 176] on span "Personal" at bounding box center [72, 179] width 97 height 13
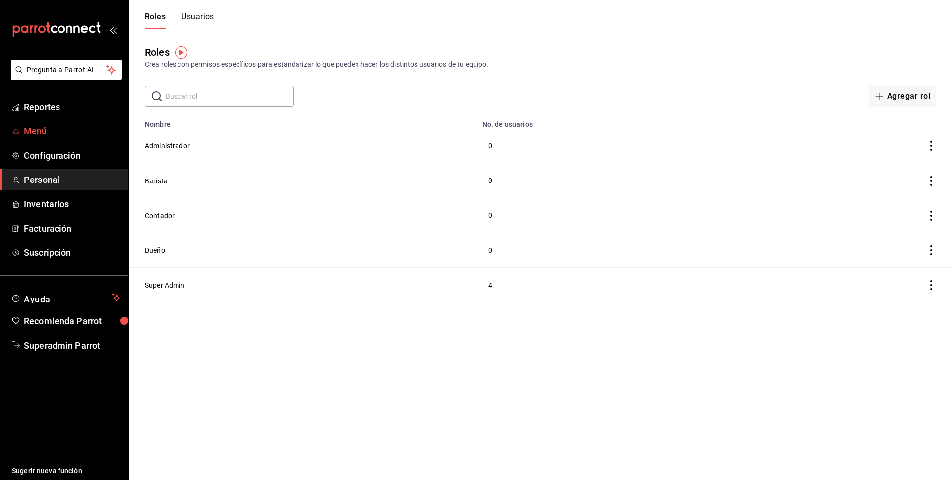
click at [39, 131] on span "Menú" at bounding box center [72, 130] width 97 height 13
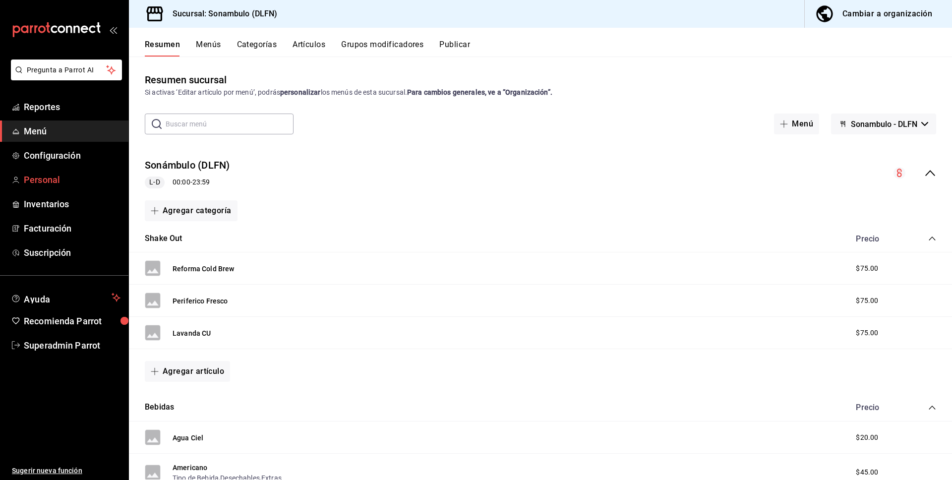
click at [38, 182] on span "Personal" at bounding box center [72, 179] width 97 height 13
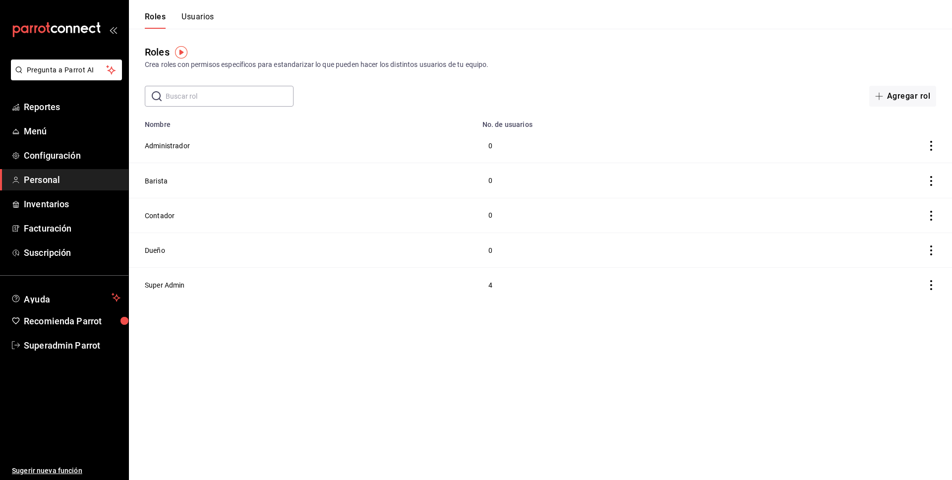
click at [205, 10] on div "Roles Usuarios" at bounding box center [171, 14] width 85 height 29
click at [203, 16] on button "Usuarios" at bounding box center [197, 20] width 33 height 17
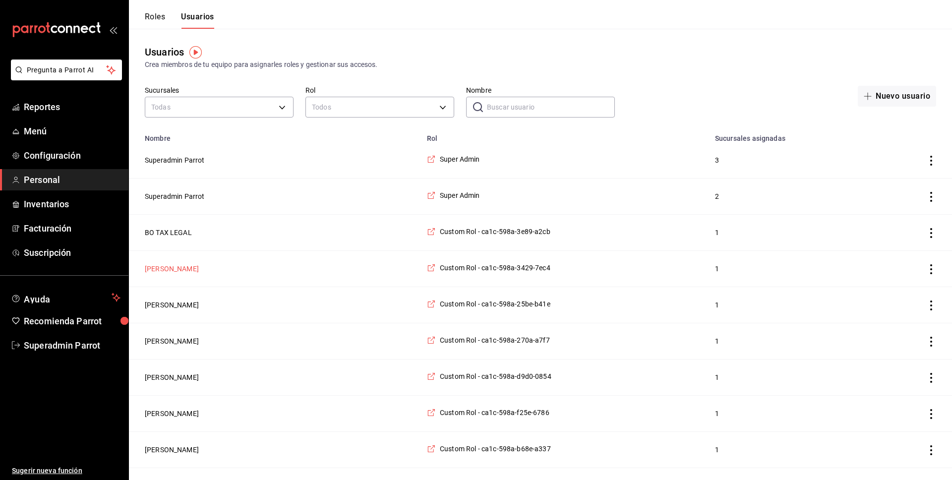
click at [168, 271] on button "Zaz Trejo" at bounding box center [172, 269] width 54 height 10
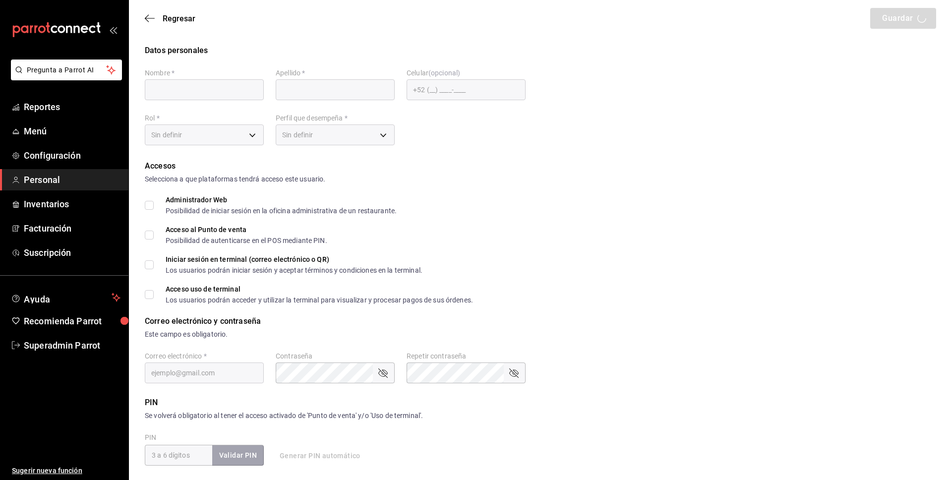
type input "Zaz"
type input "Trejo"
checkbox input "true"
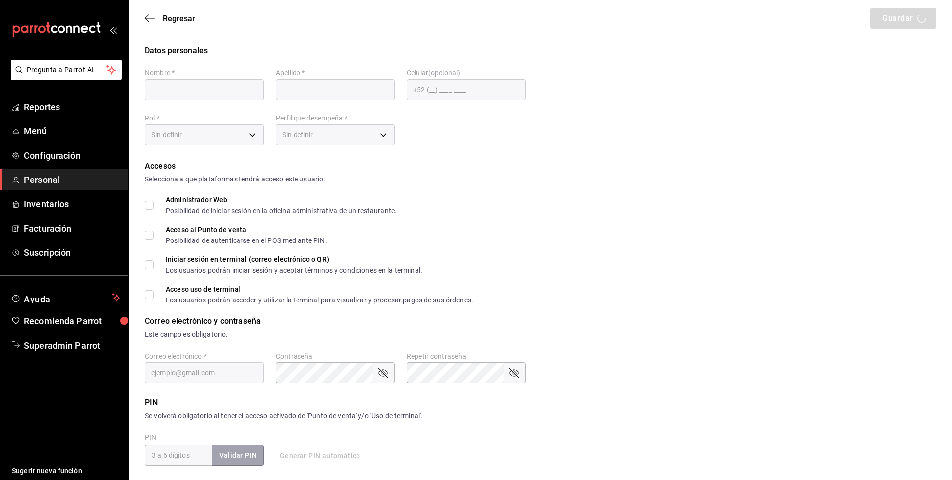
type input "zaz@sonambulocafe.com"
type input "6352"
type input "0d4141d8-0cae-444d-8d93-1a6e2c71307c"
type input "STAFF"
checkbox input "true"
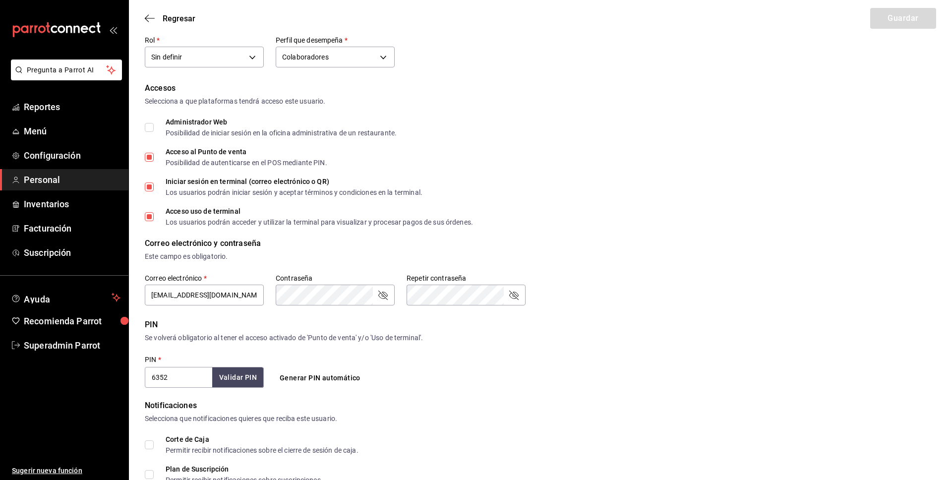
scroll to position [233, 0]
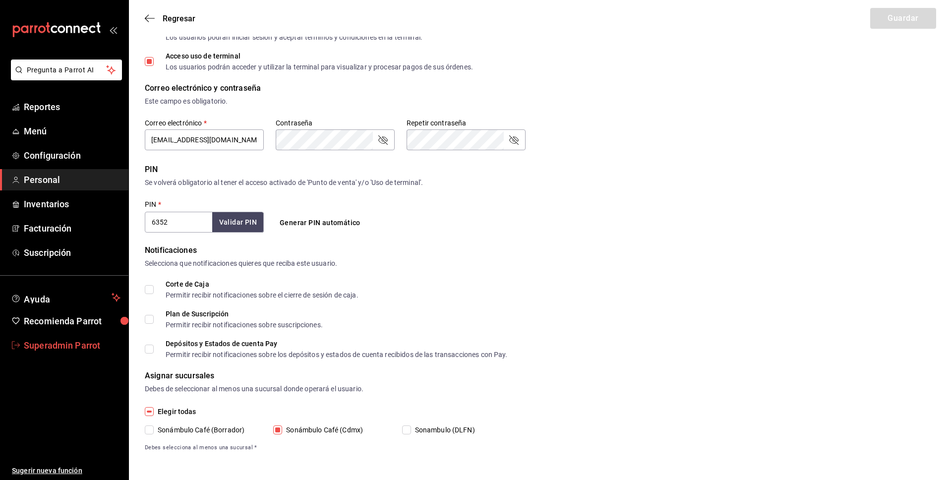
click at [65, 345] on span "Superadmin Parrot" at bounding box center [72, 345] width 97 height 13
